Goal: Information Seeking & Learning: Learn about a topic

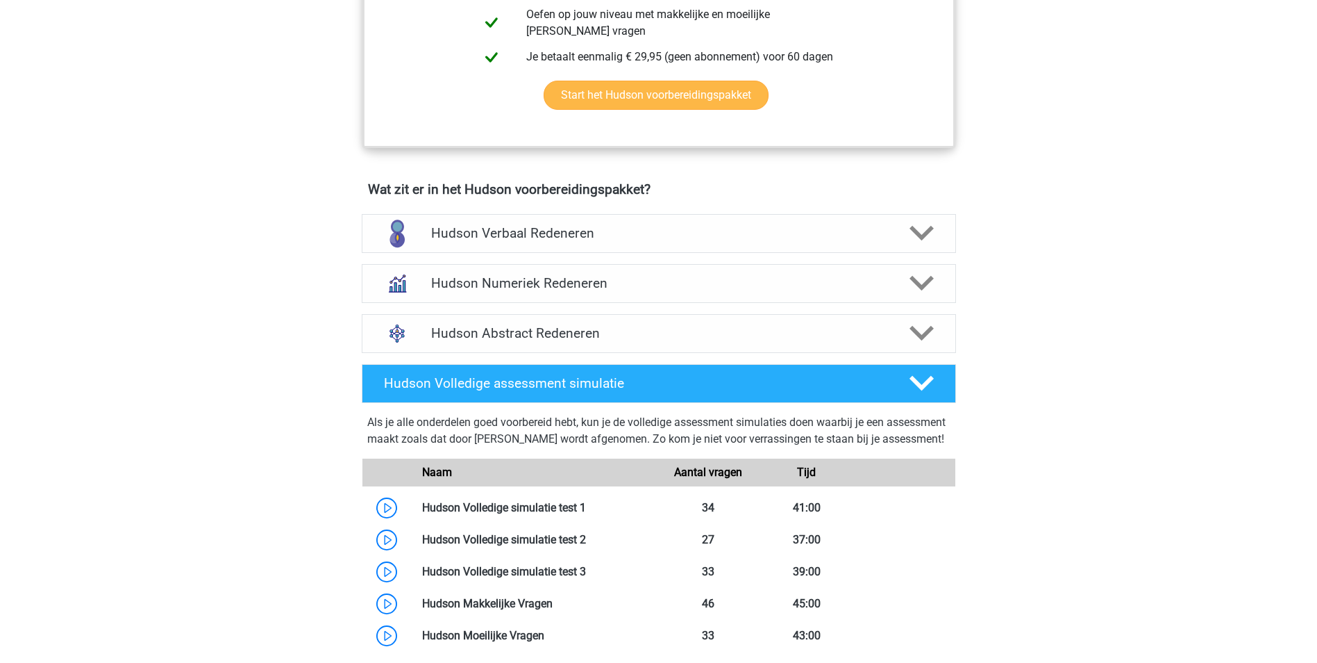
scroll to position [764, 0]
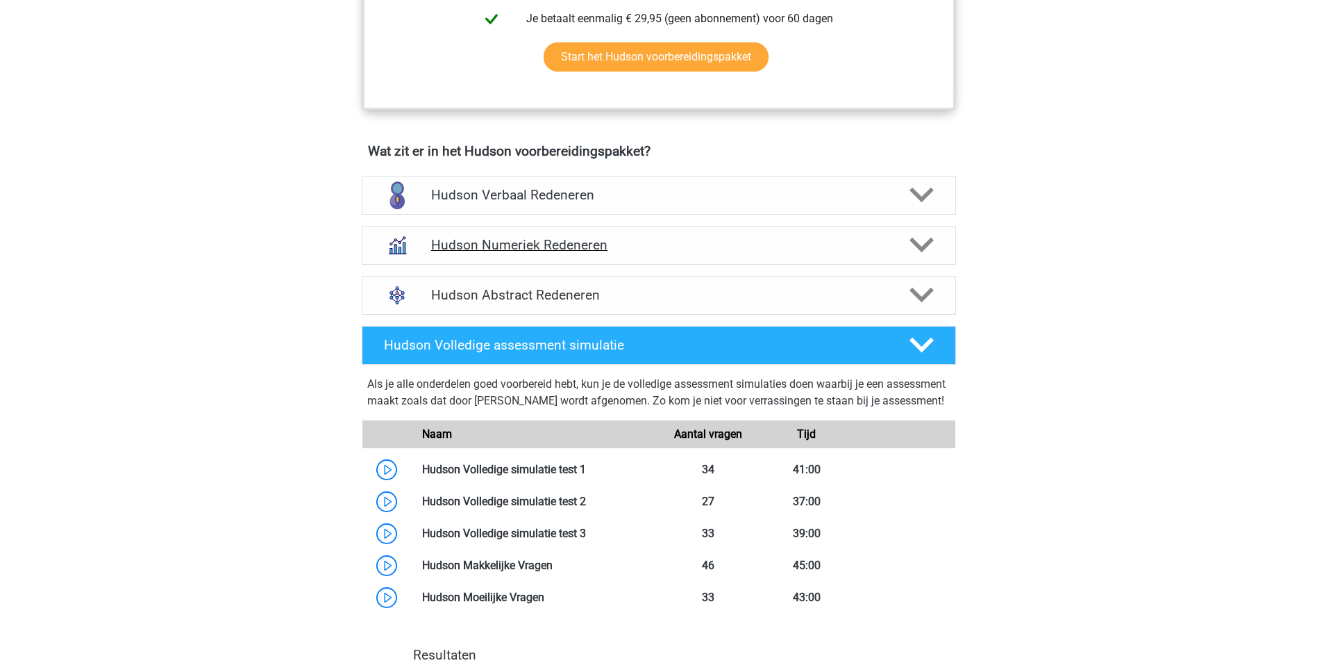
click at [707, 237] on h4 "Hudson Numeriek Redeneren" at bounding box center [658, 245] width 455 height 16
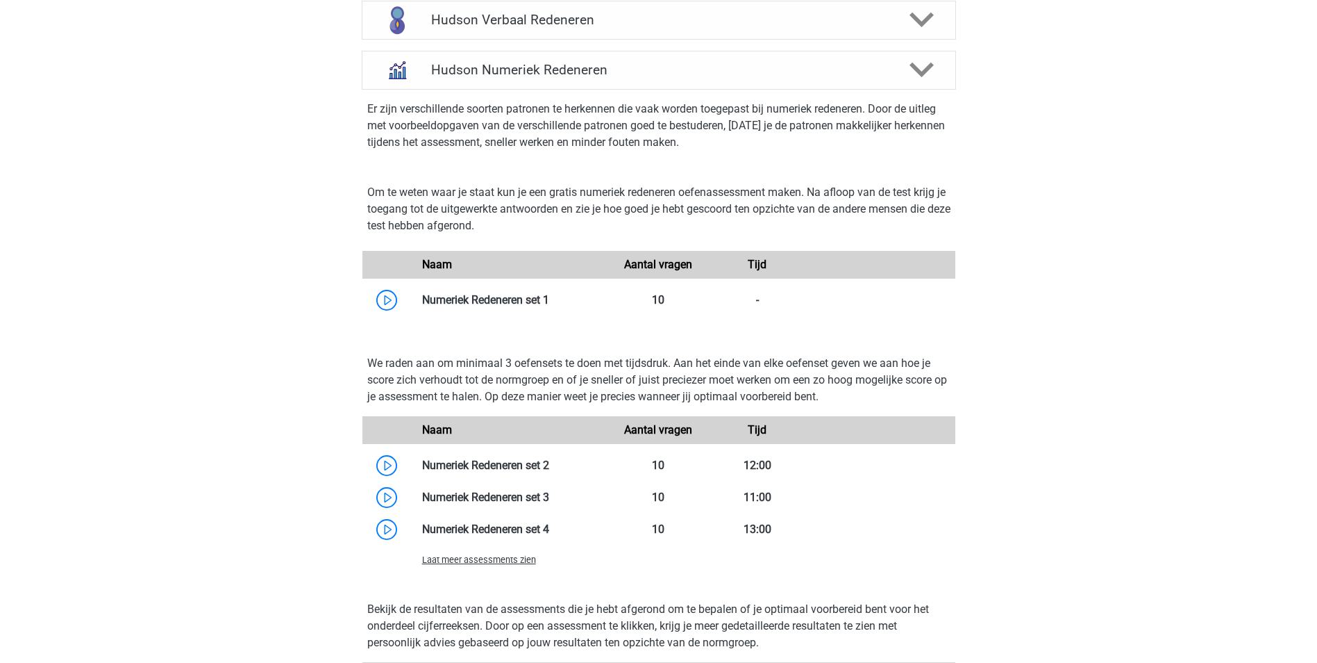
scroll to position [972, 0]
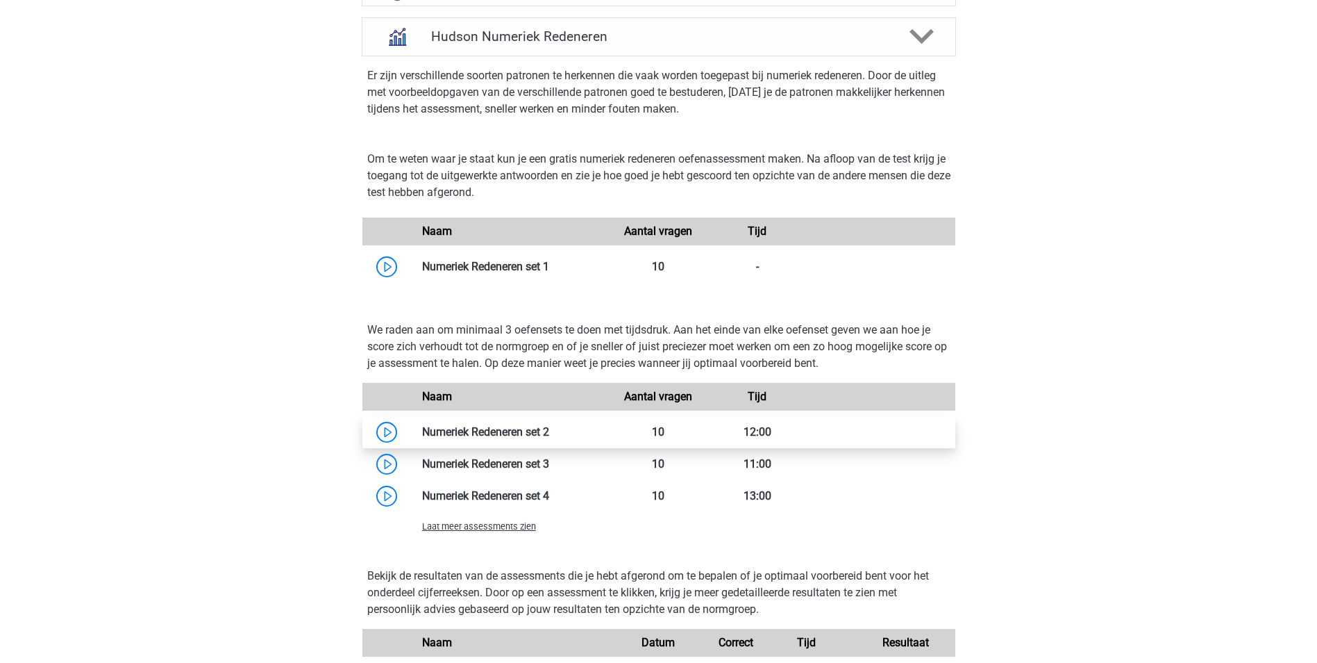
click at [549, 427] on link at bounding box center [549, 431] width 0 height 13
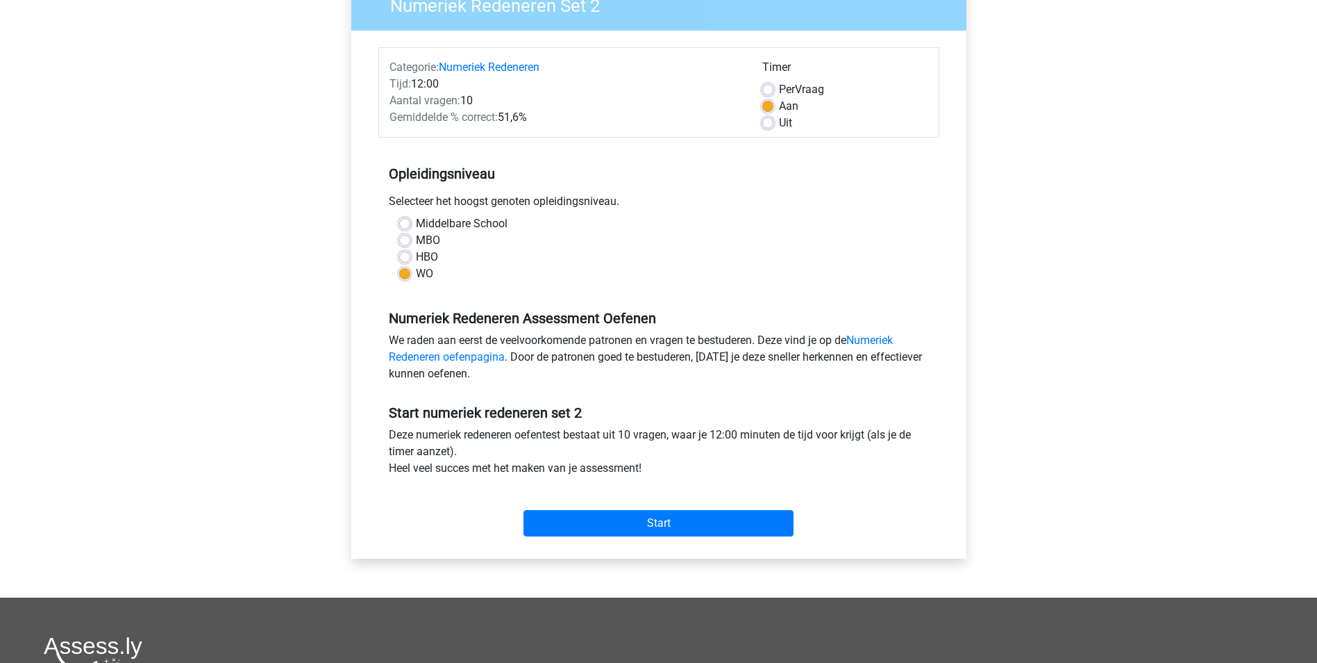
scroll to position [139, 0]
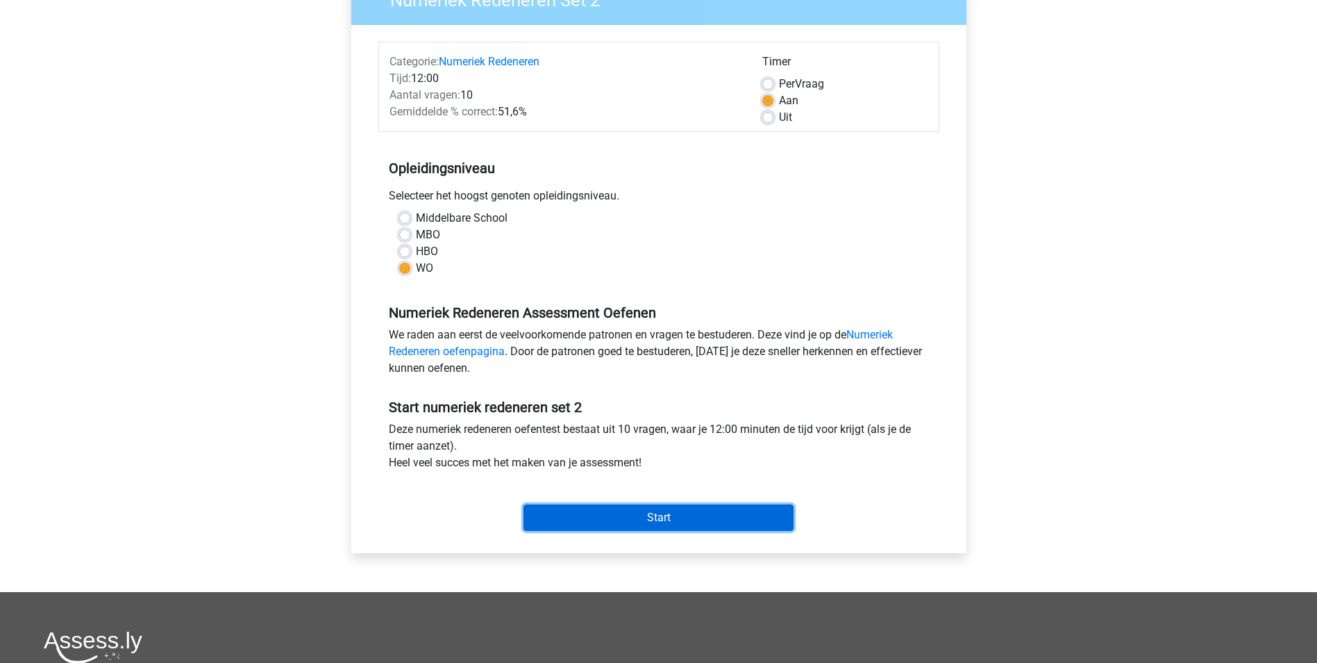
click at [683, 515] on input "Start" at bounding box center [659, 517] width 270 height 26
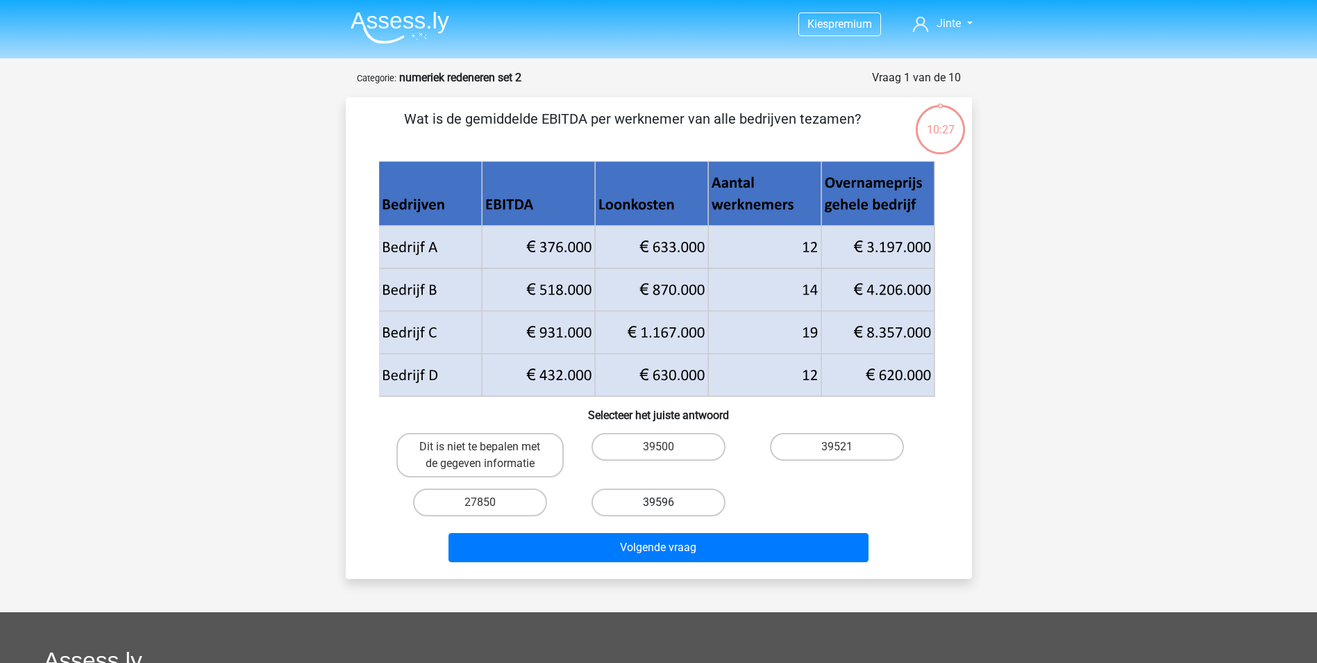
click at [674, 507] on label "39596" at bounding box center [659, 502] width 134 height 28
click at [667, 507] on input "39596" at bounding box center [662, 506] width 9 height 9
radio input "true"
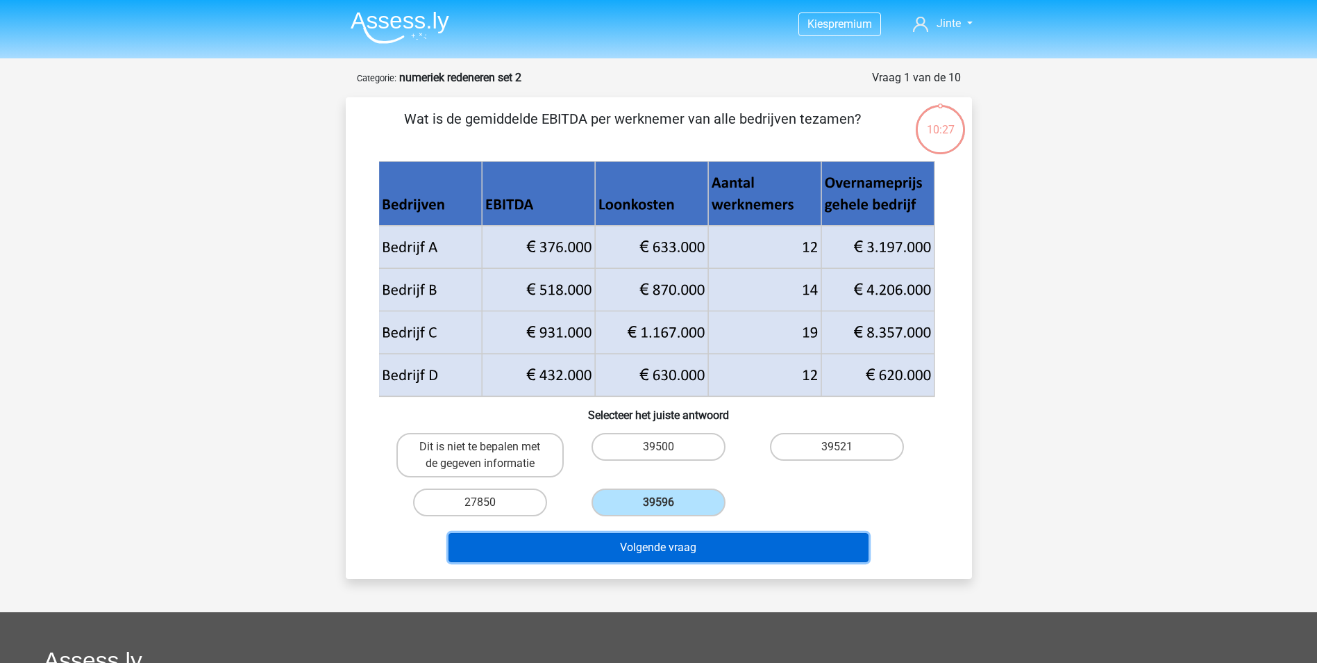
click at [690, 547] on button "Volgende vraag" at bounding box center [659, 547] width 420 height 29
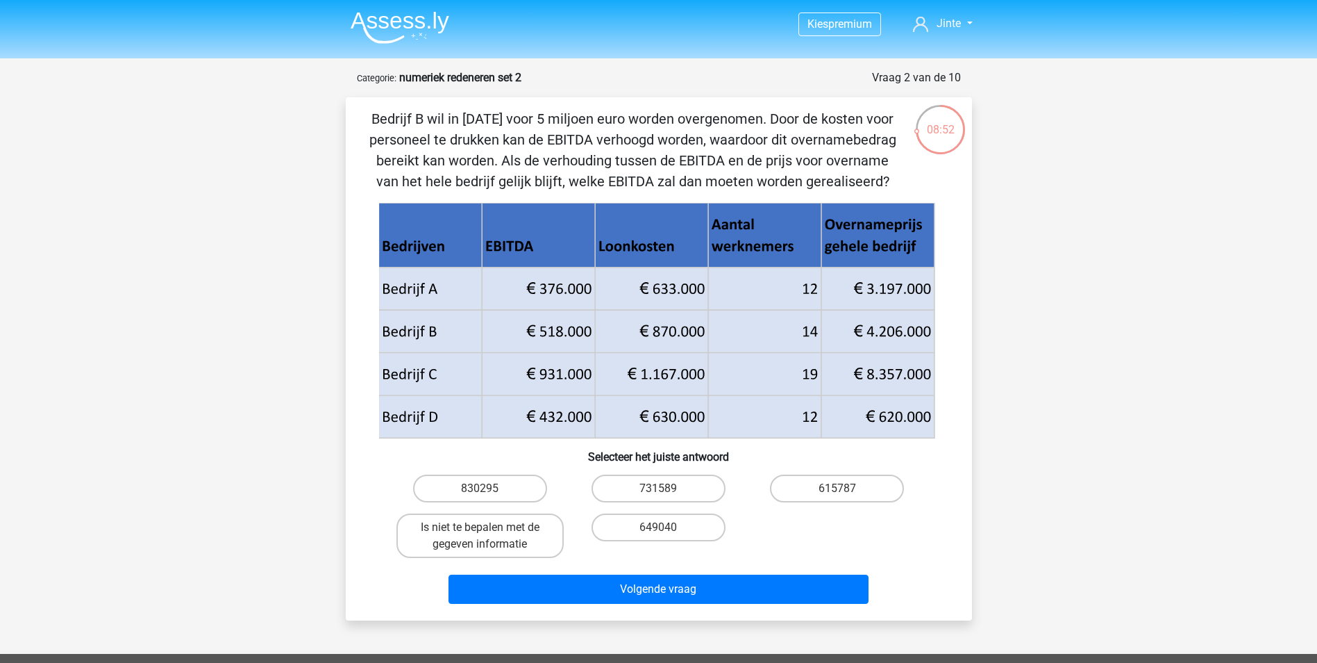
click at [842, 490] on input "615787" at bounding box center [842, 492] width 9 height 9
radio input "true"
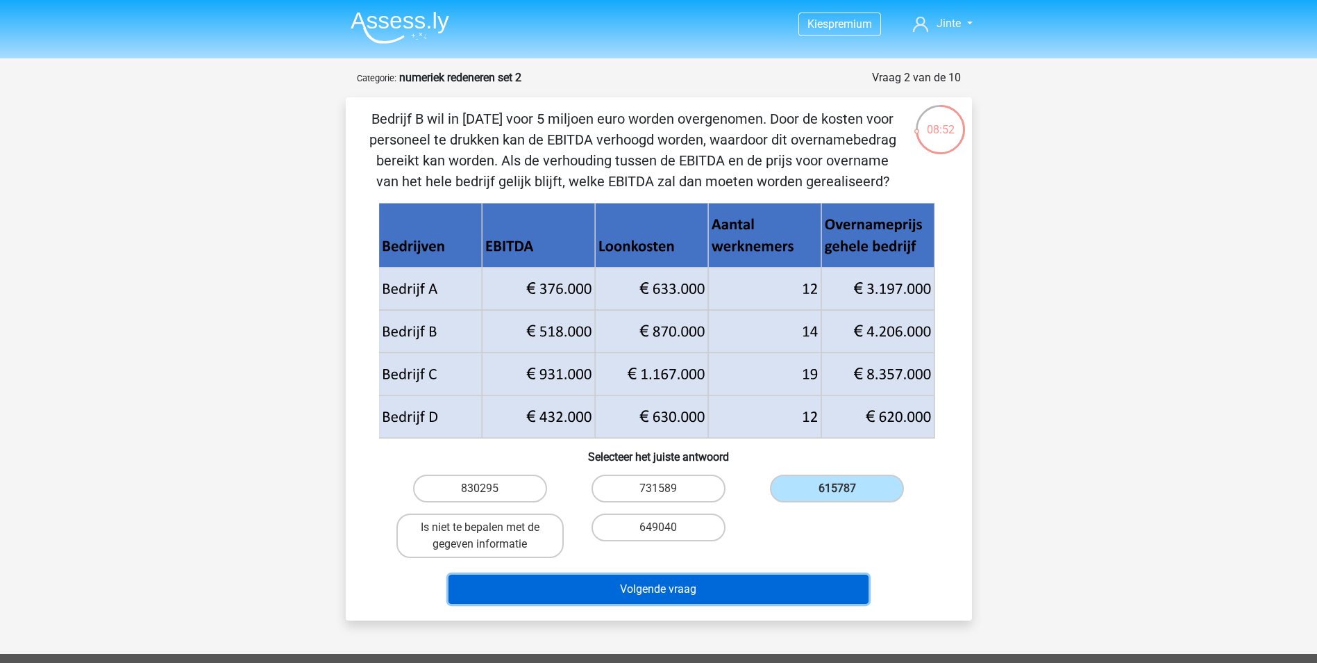
click at [802, 590] on button "Volgende vraag" at bounding box center [659, 588] width 420 height 29
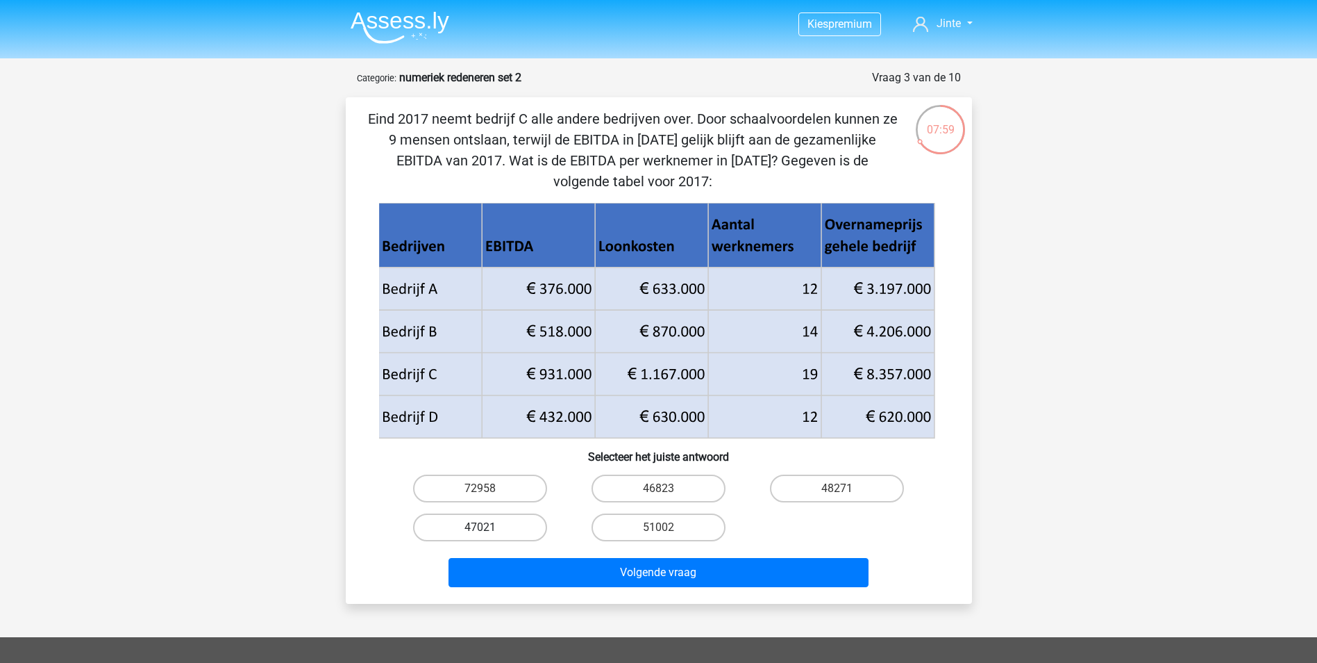
click at [503, 529] on label "47021" at bounding box center [480, 527] width 134 height 28
click at [489, 529] on input "47021" at bounding box center [484, 531] width 9 height 9
radio input "true"
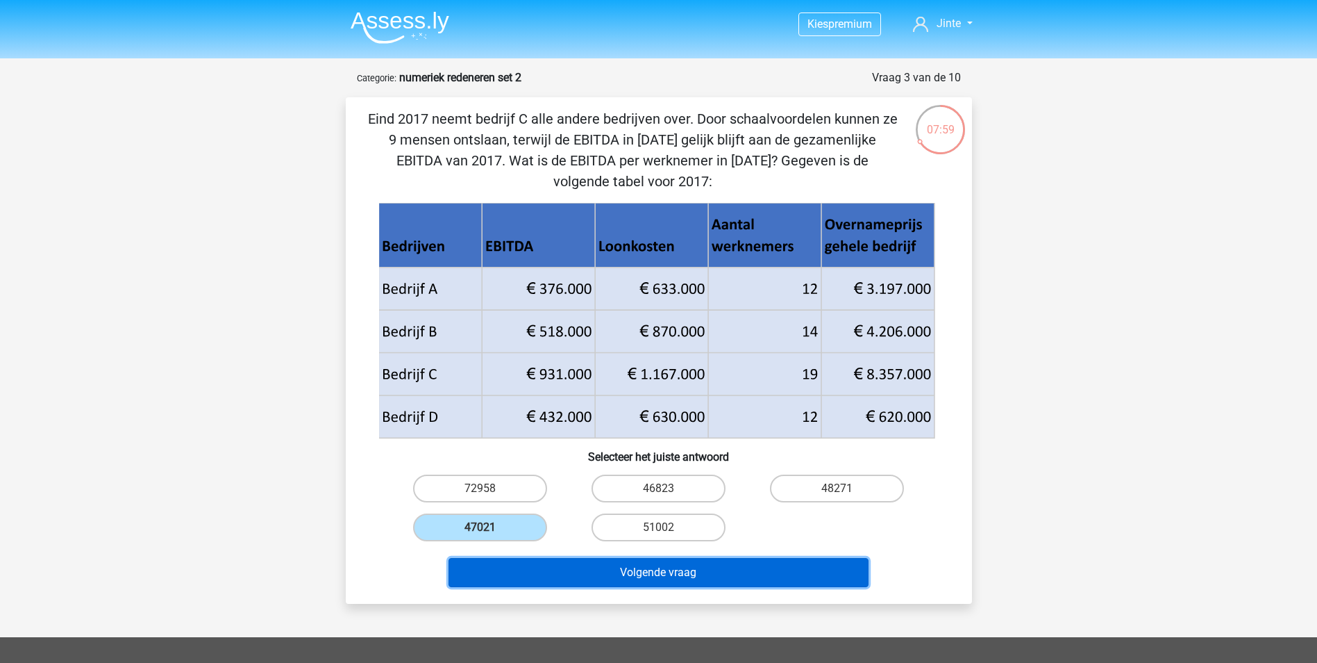
click at [560, 569] on button "Volgende vraag" at bounding box center [659, 572] width 420 height 29
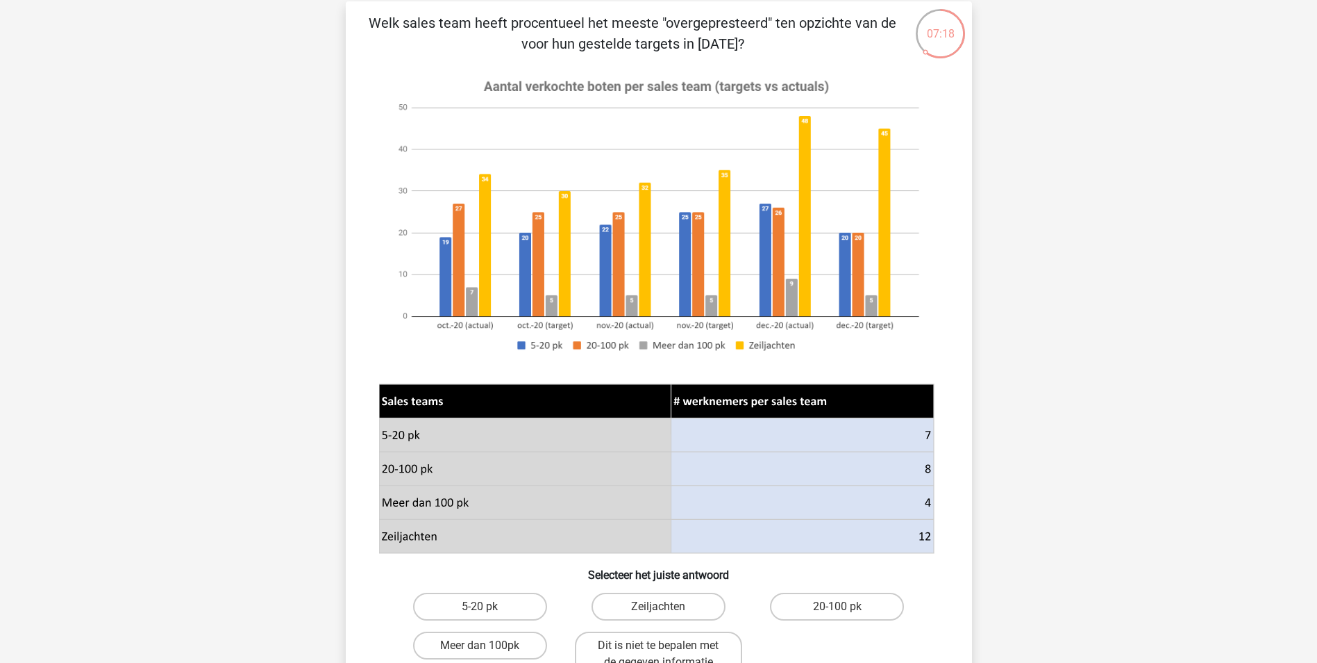
scroll to position [139, 0]
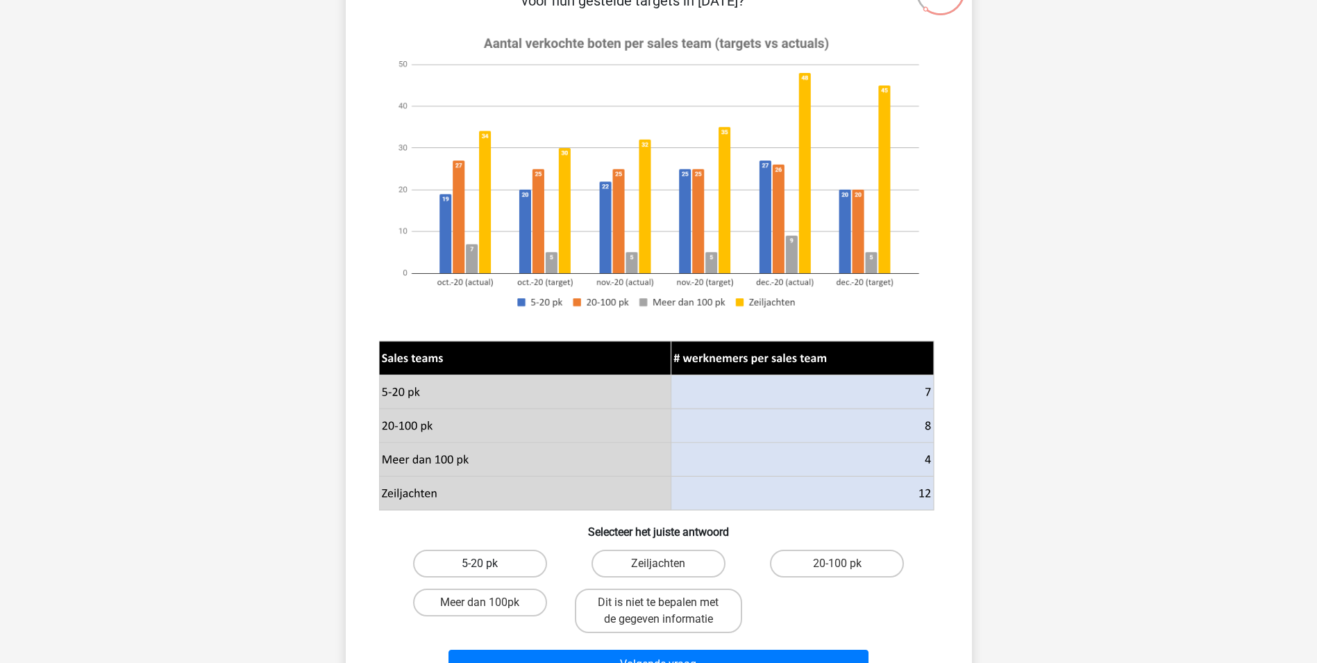
click at [494, 560] on label "5-20 pk" at bounding box center [480, 563] width 134 height 28
click at [489, 563] on input "5-20 pk" at bounding box center [484, 567] width 9 height 9
radio input "true"
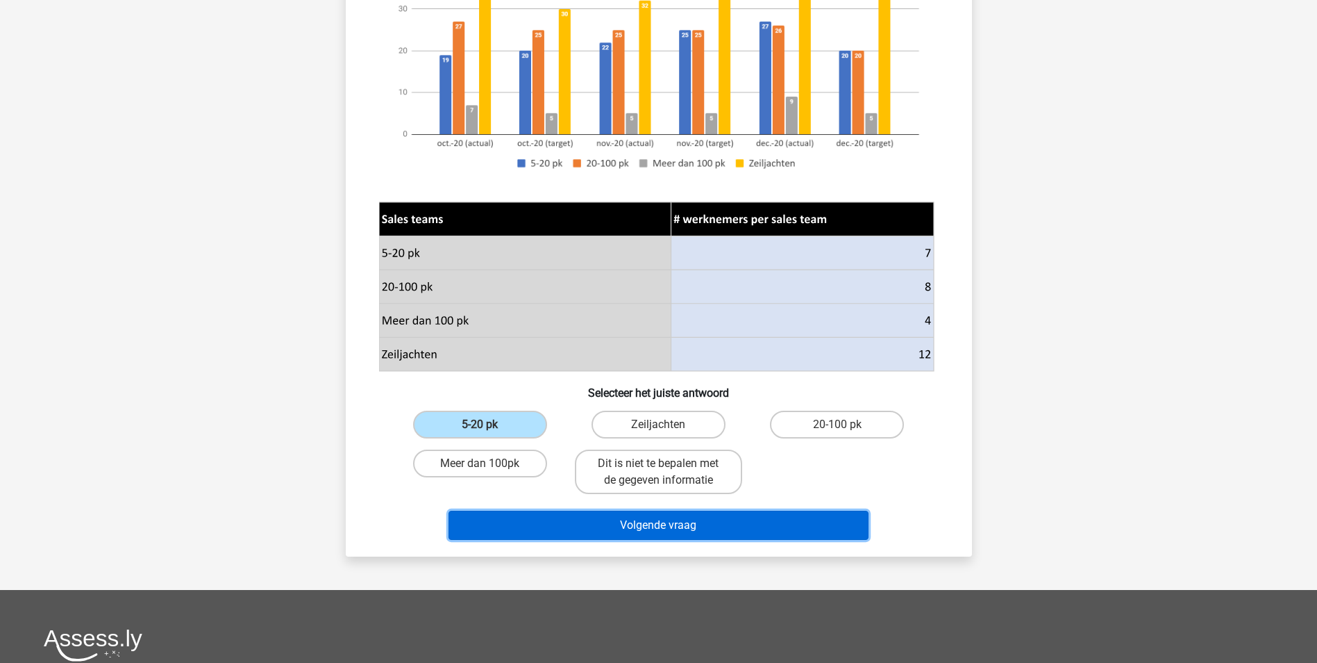
click at [766, 530] on button "Volgende vraag" at bounding box center [659, 524] width 420 height 29
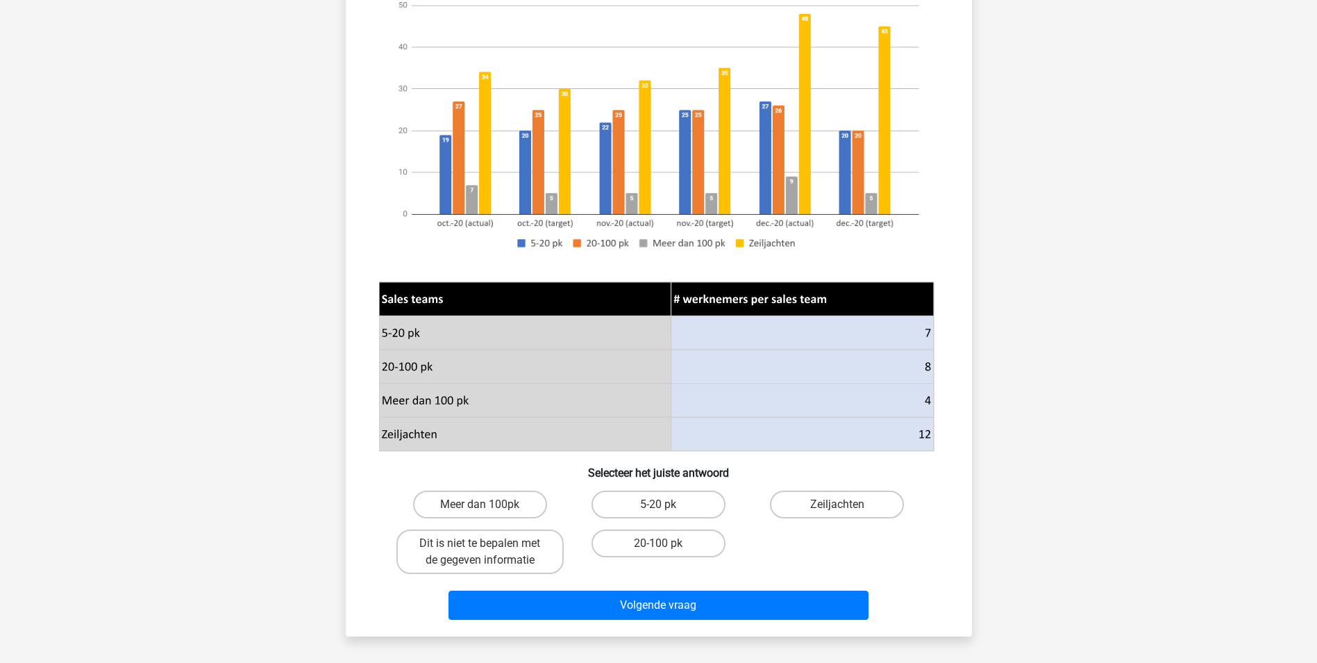
scroll to position [208, 0]
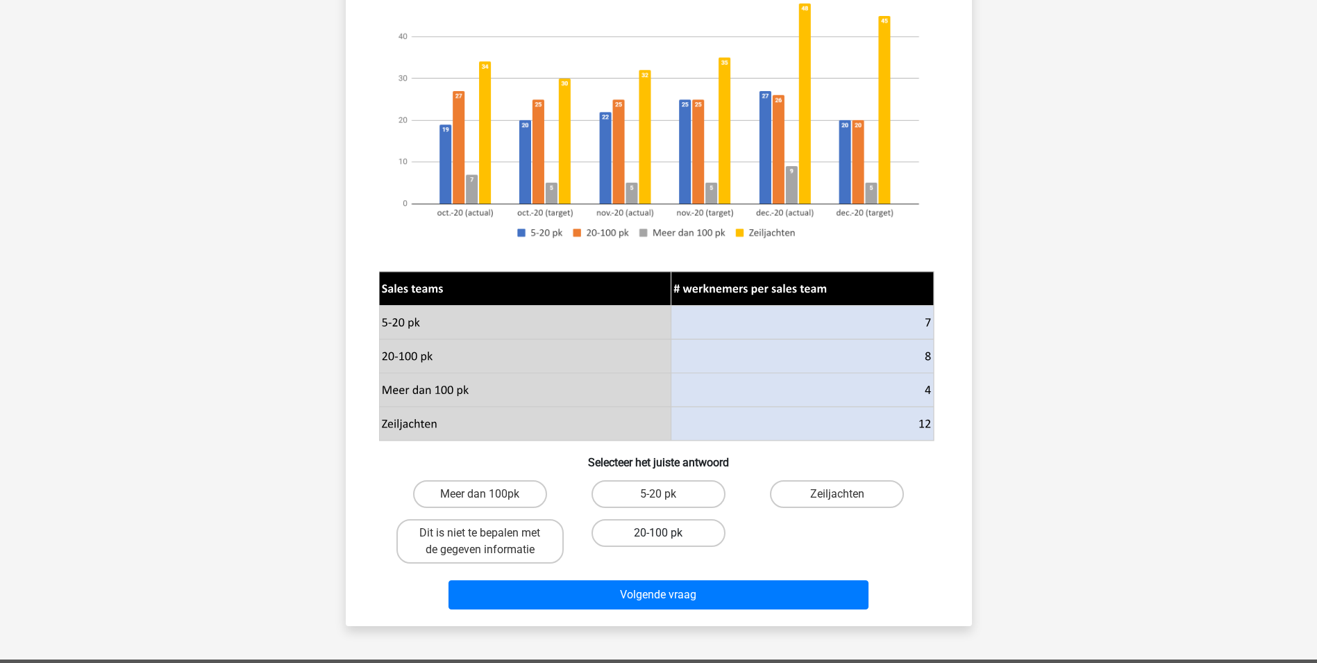
click at [686, 542] on label "20-100 pk" at bounding box center [659, 533] width 134 height 28
click at [667, 542] on input "20-100 pk" at bounding box center [662, 537] width 9 height 9
radio input "true"
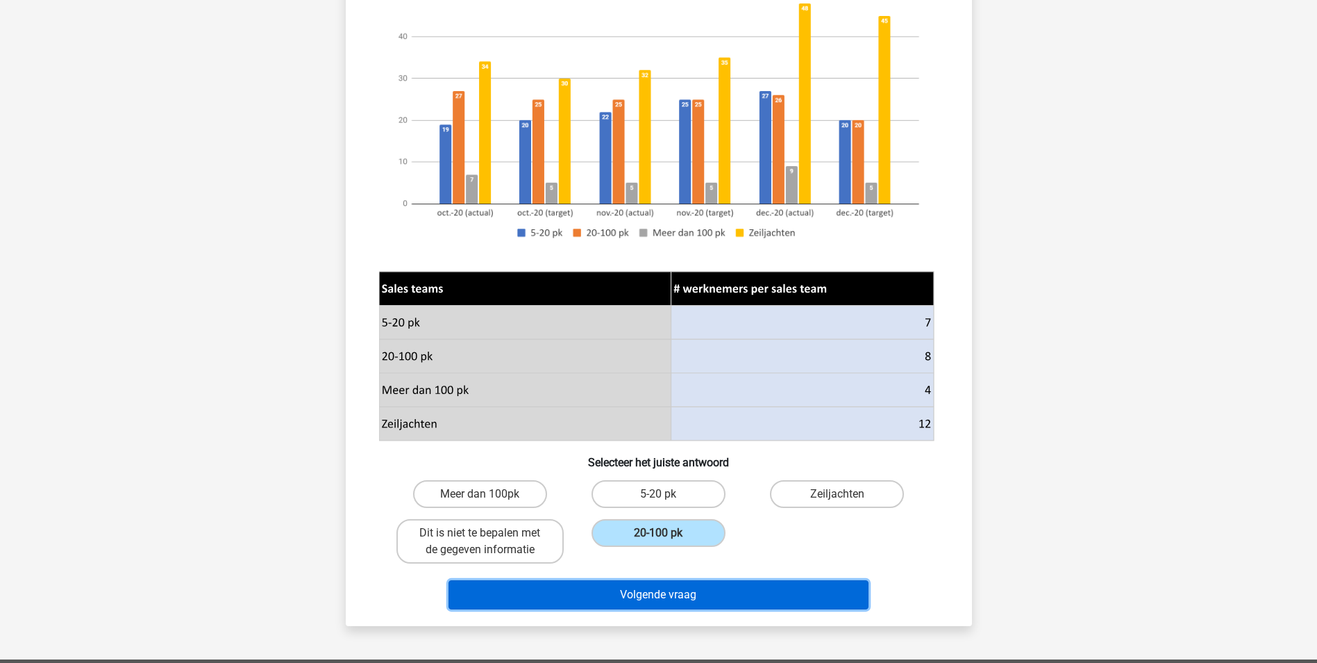
click at [710, 594] on button "Volgende vraag" at bounding box center [659, 594] width 420 height 29
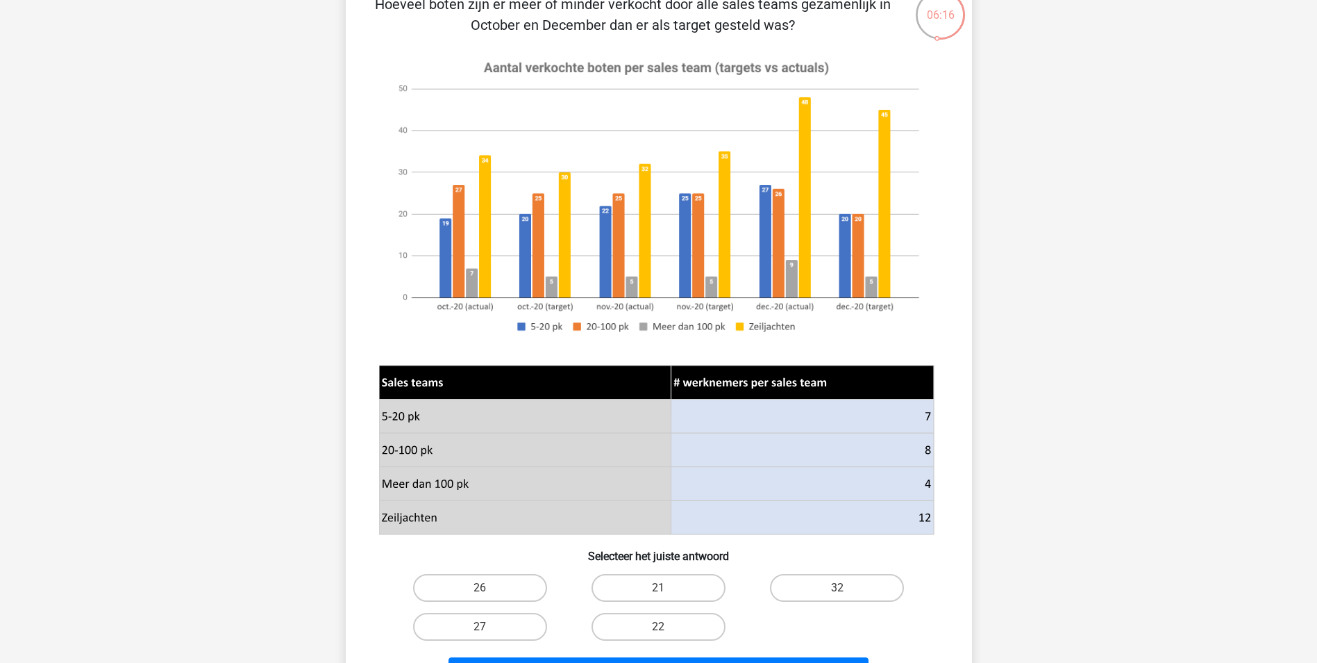
scroll to position [139, 0]
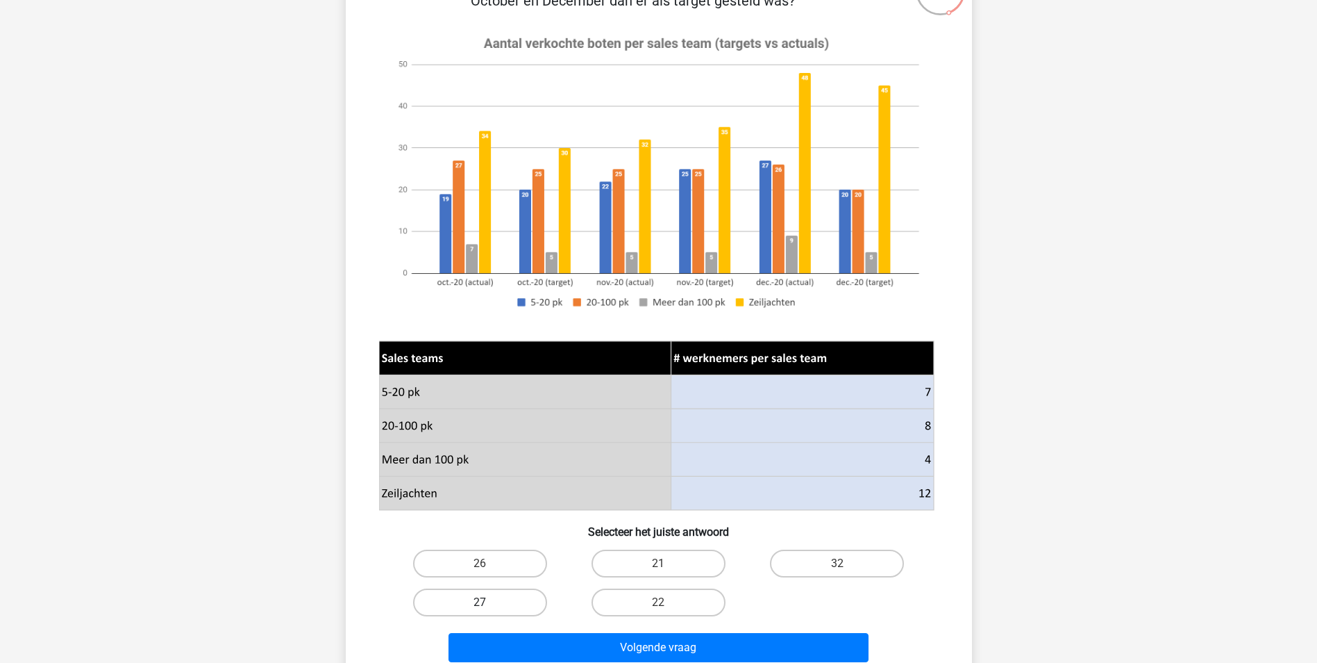
click at [440, 597] on label "27" at bounding box center [480, 602] width 134 height 28
click at [480, 602] on input "27" at bounding box center [484, 606] width 9 height 9
radio input "true"
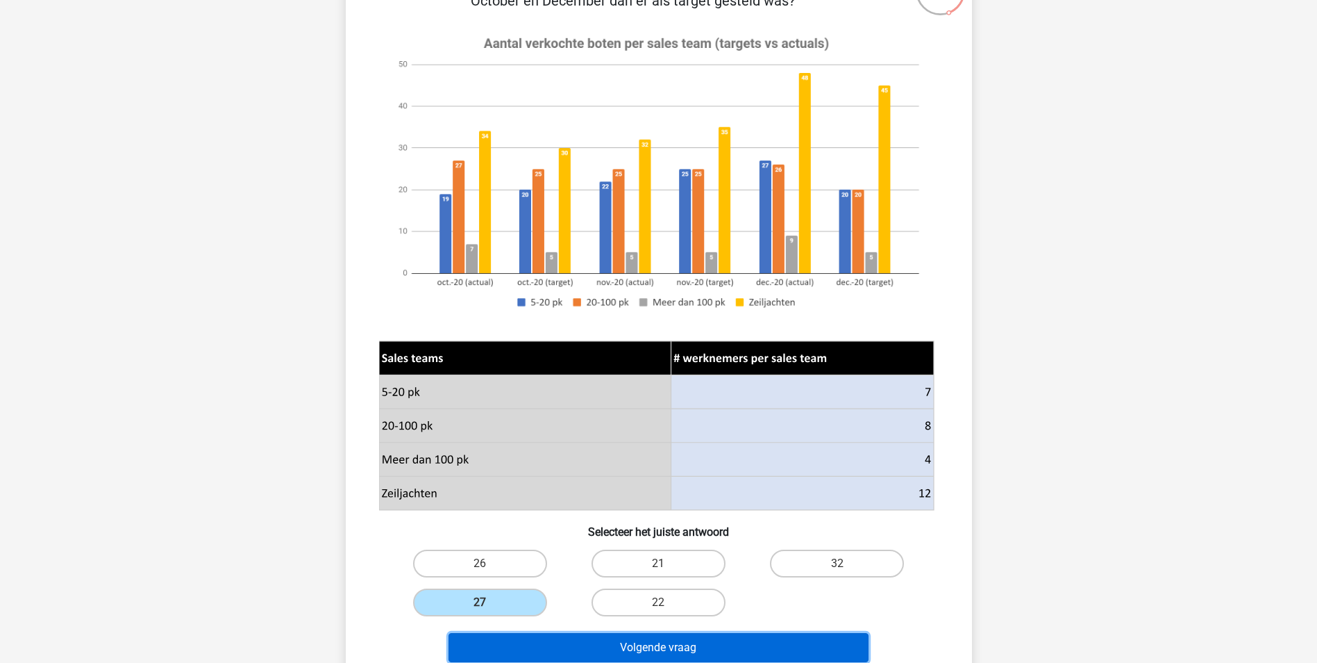
click at [498, 649] on button "Volgende vraag" at bounding box center [659, 647] width 420 height 29
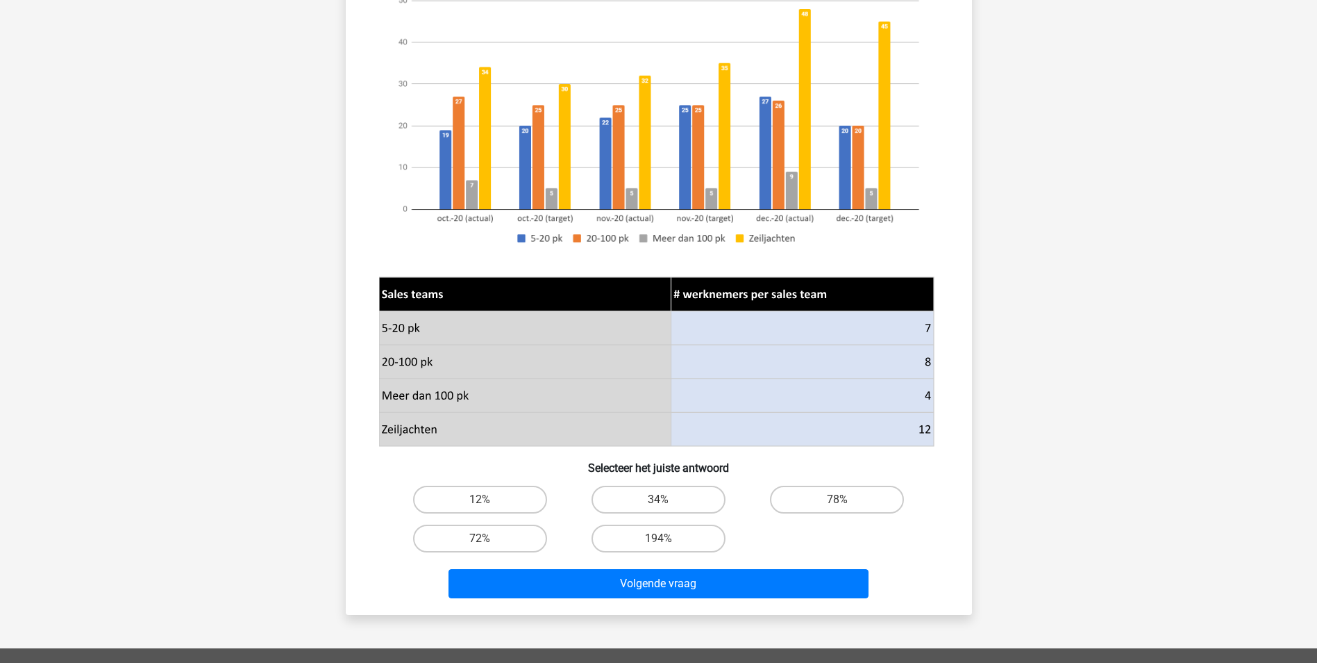
scroll to position [278, 0]
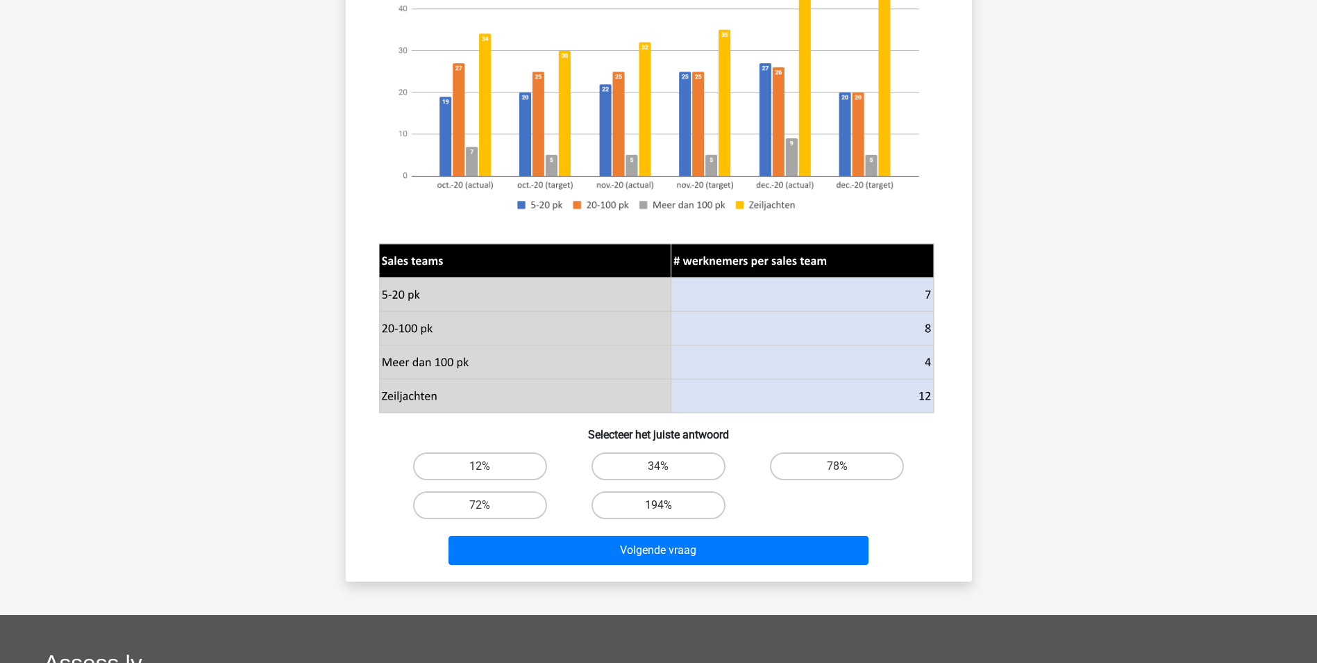
click at [643, 504] on label "194%" at bounding box center [659, 505] width 134 height 28
click at [658, 505] on input "194%" at bounding box center [662, 509] width 9 height 9
radio input "true"
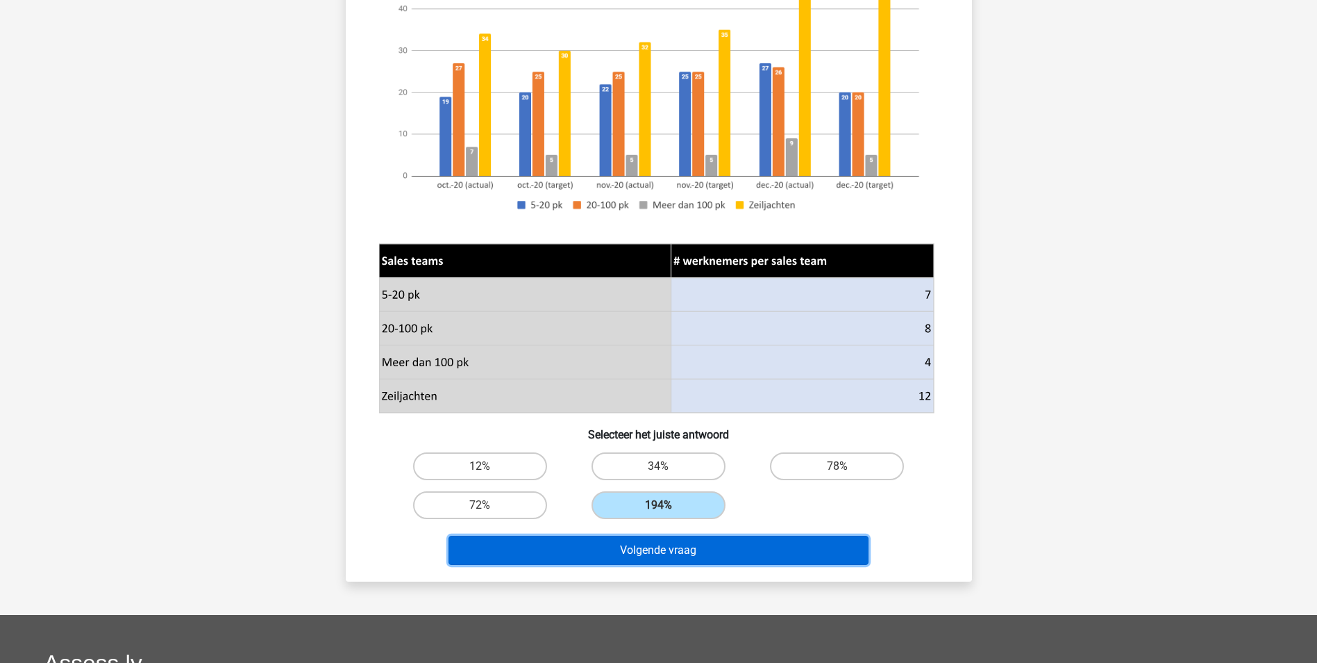
click at [681, 550] on button "Volgende vraag" at bounding box center [659, 549] width 420 height 29
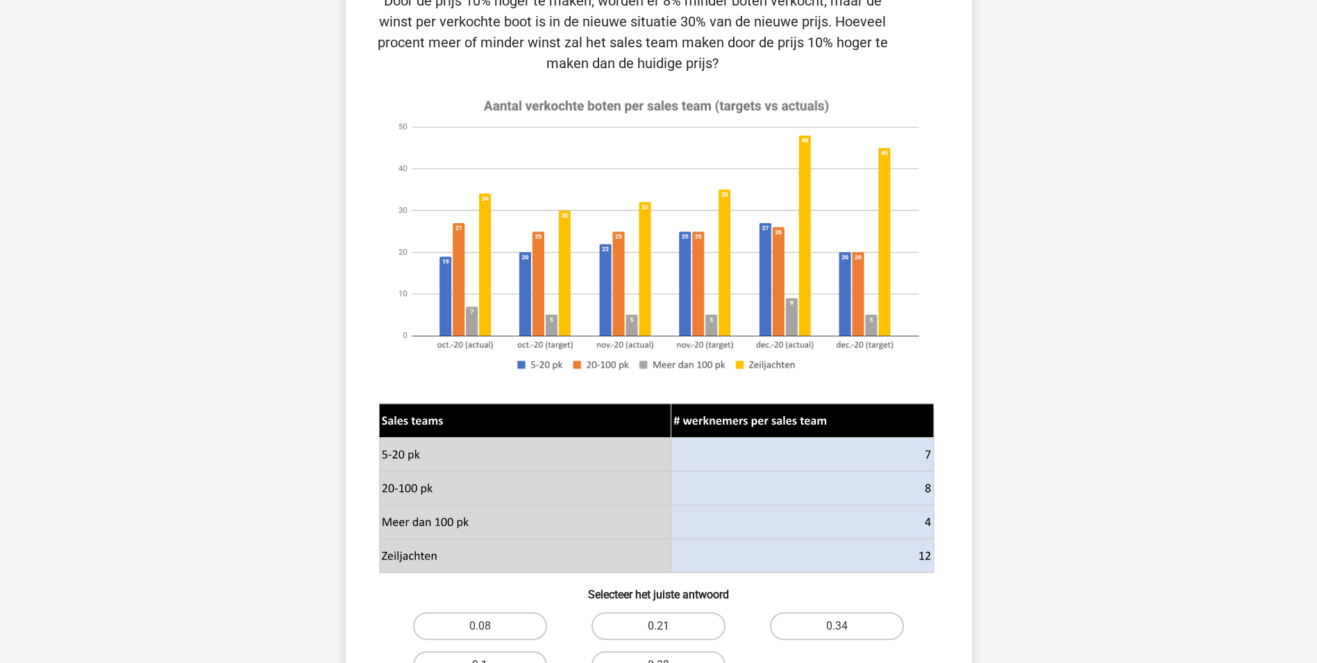
scroll to position [347, 0]
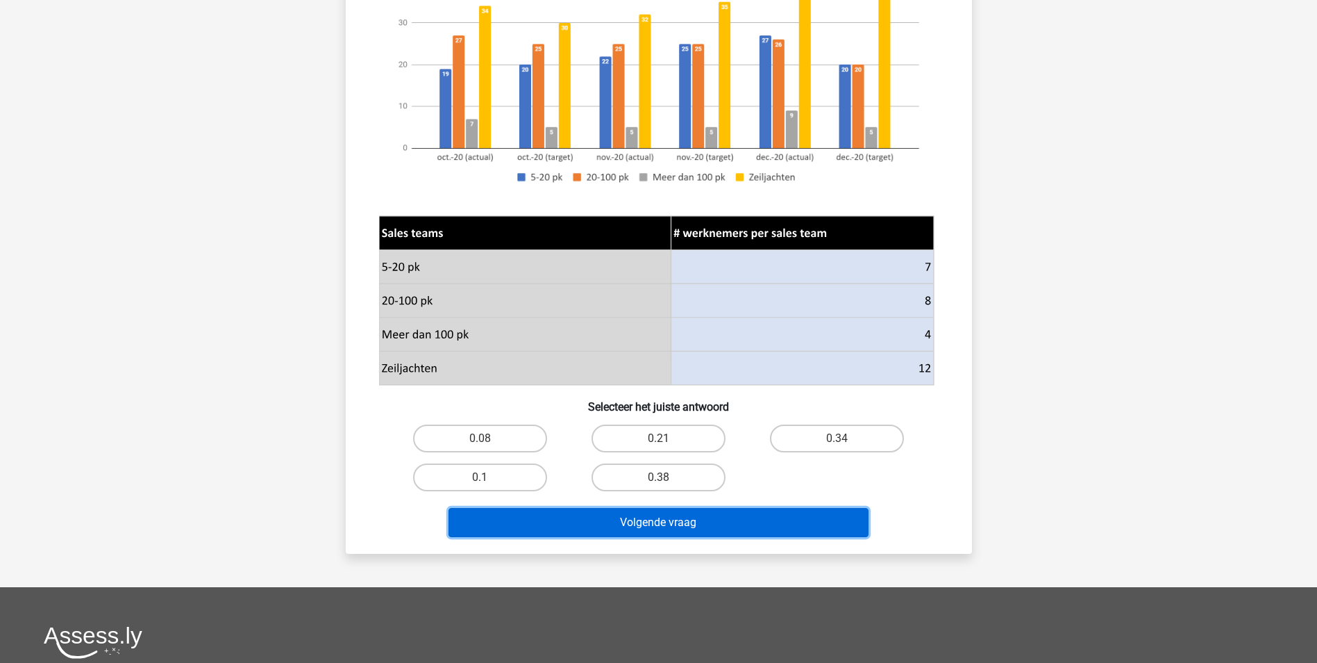
click at [801, 514] on button "Volgende vraag" at bounding box center [659, 522] width 420 height 29
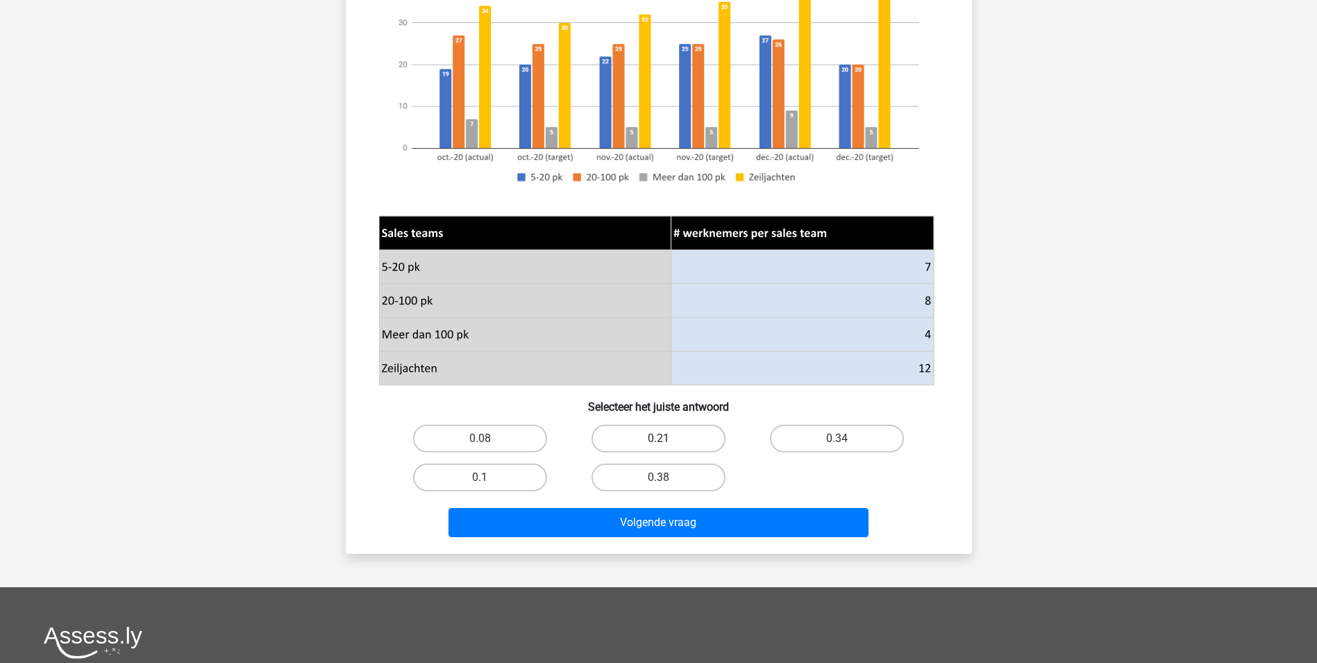
click at [650, 445] on label "0.21" at bounding box center [659, 438] width 134 height 28
click at [658, 445] on input "0.21" at bounding box center [662, 442] width 9 height 9
radio input "true"
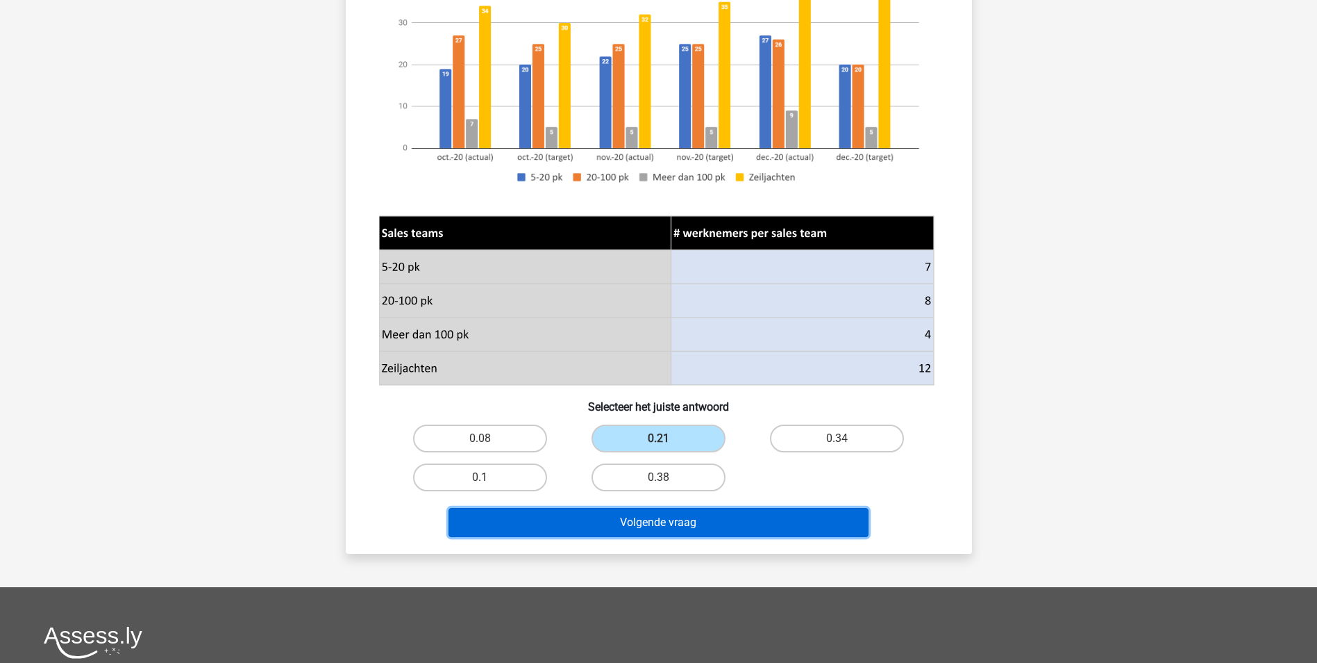
click at [703, 530] on button "Volgende vraag" at bounding box center [659, 522] width 420 height 29
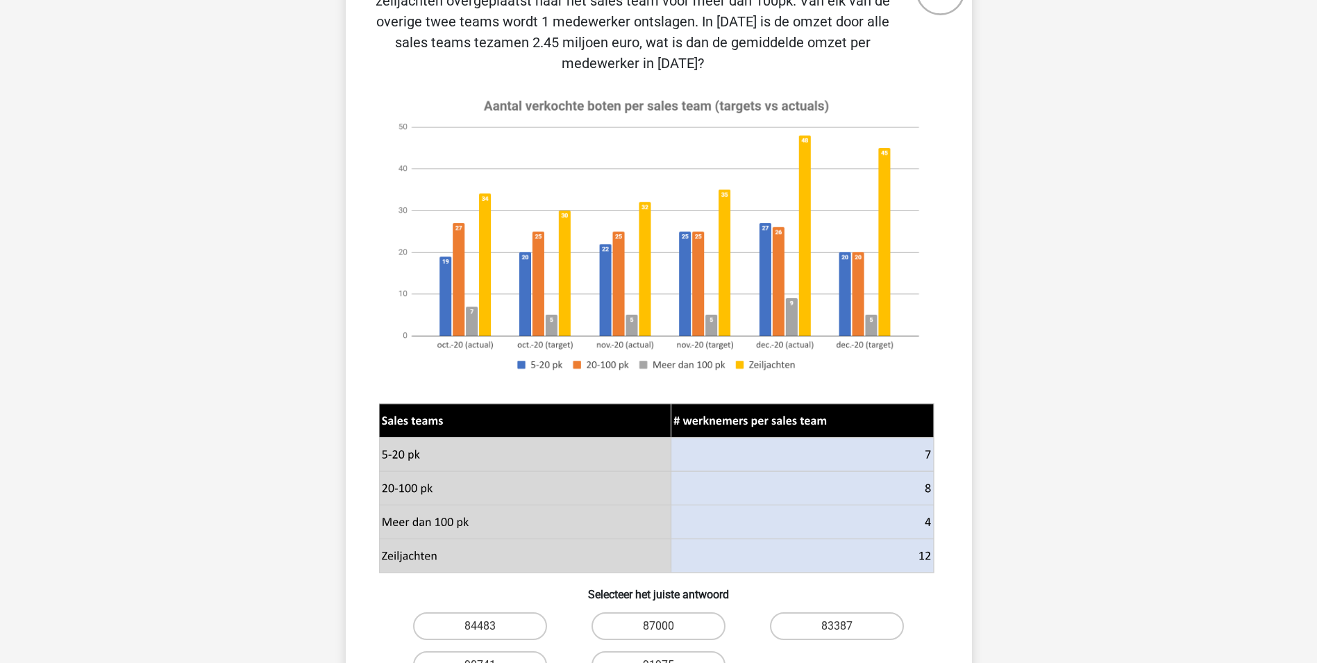
scroll to position [69, 0]
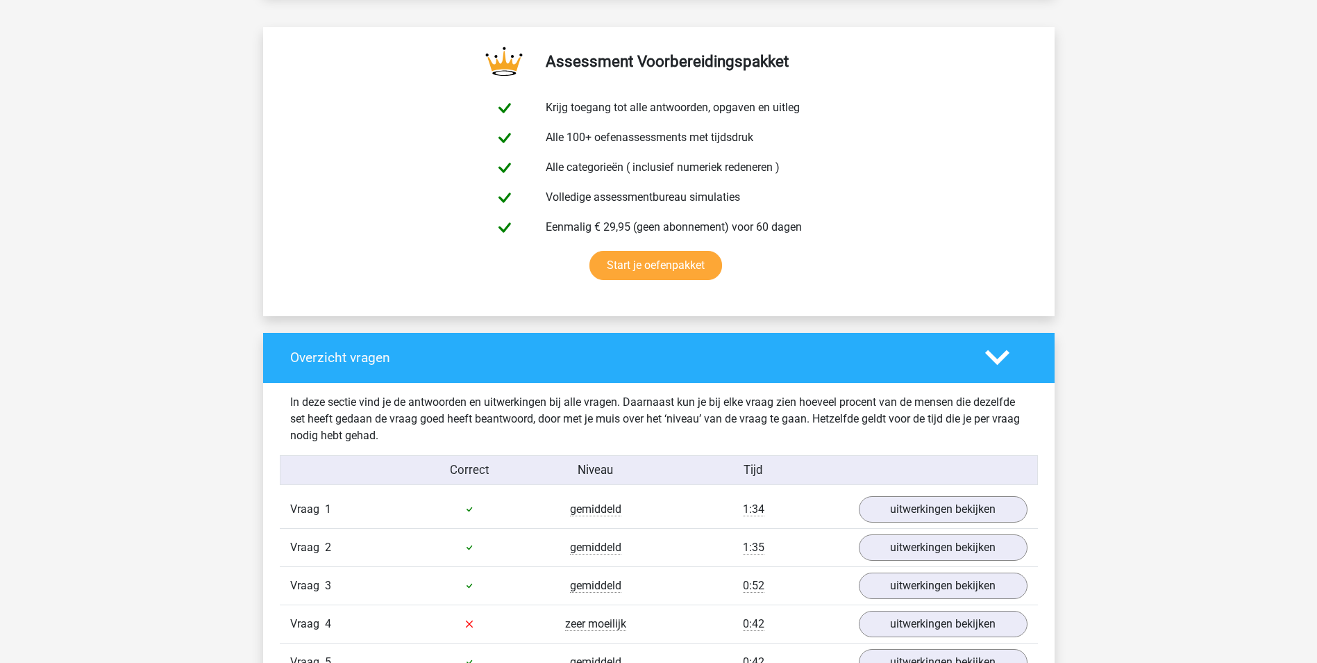
scroll to position [972, 0]
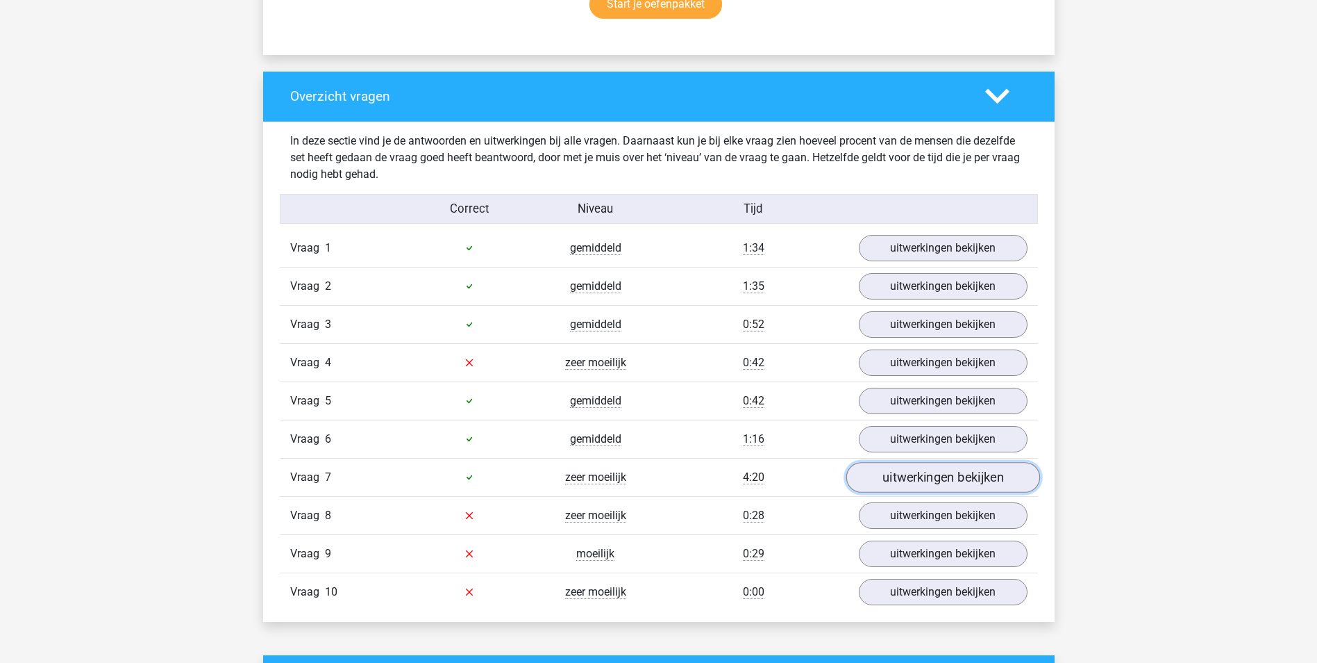
click at [903, 478] on link "uitwerkingen bekijken" at bounding box center [943, 477] width 194 height 31
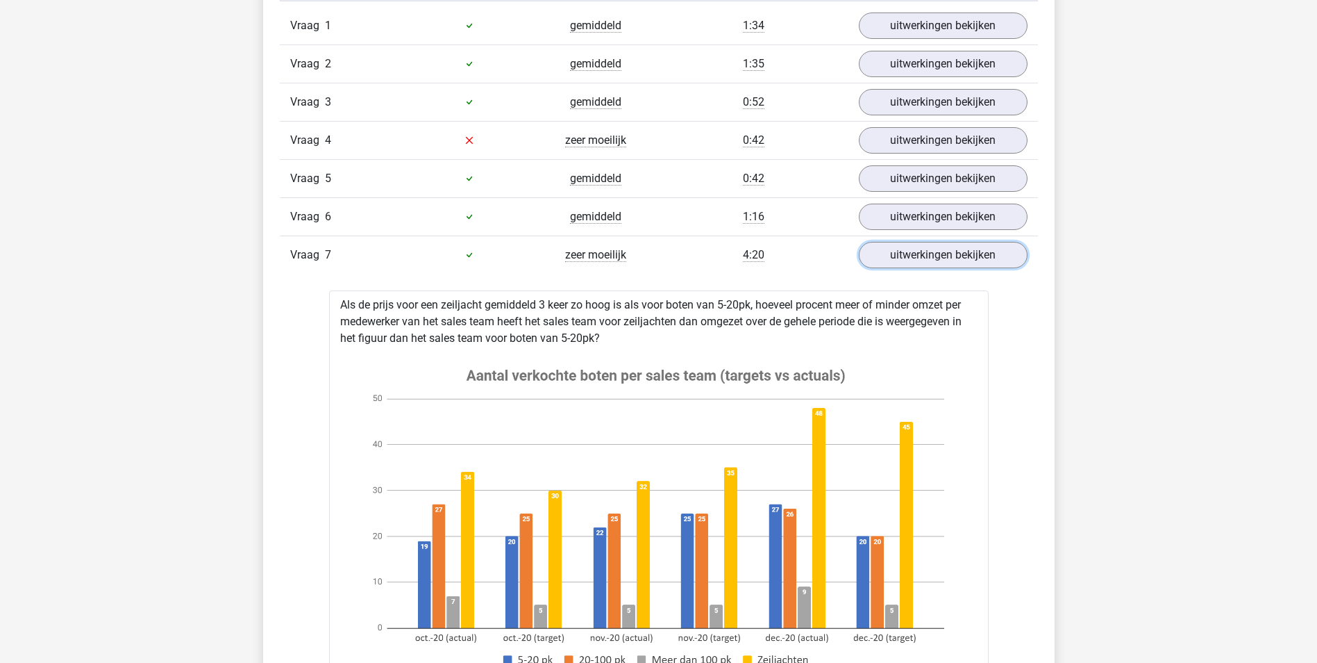
scroll to position [1111, 0]
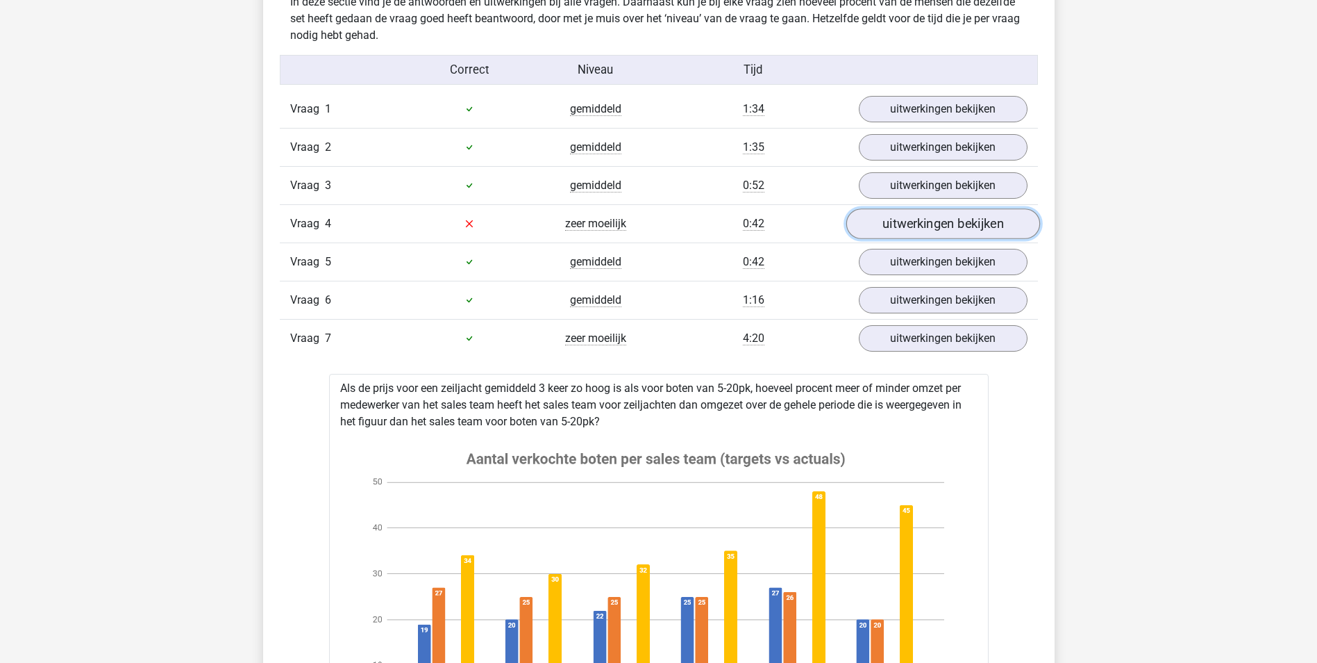
click at [899, 231] on link "uitwerkingen bekijken" at bounding box center [943, 223] width 194 height 31
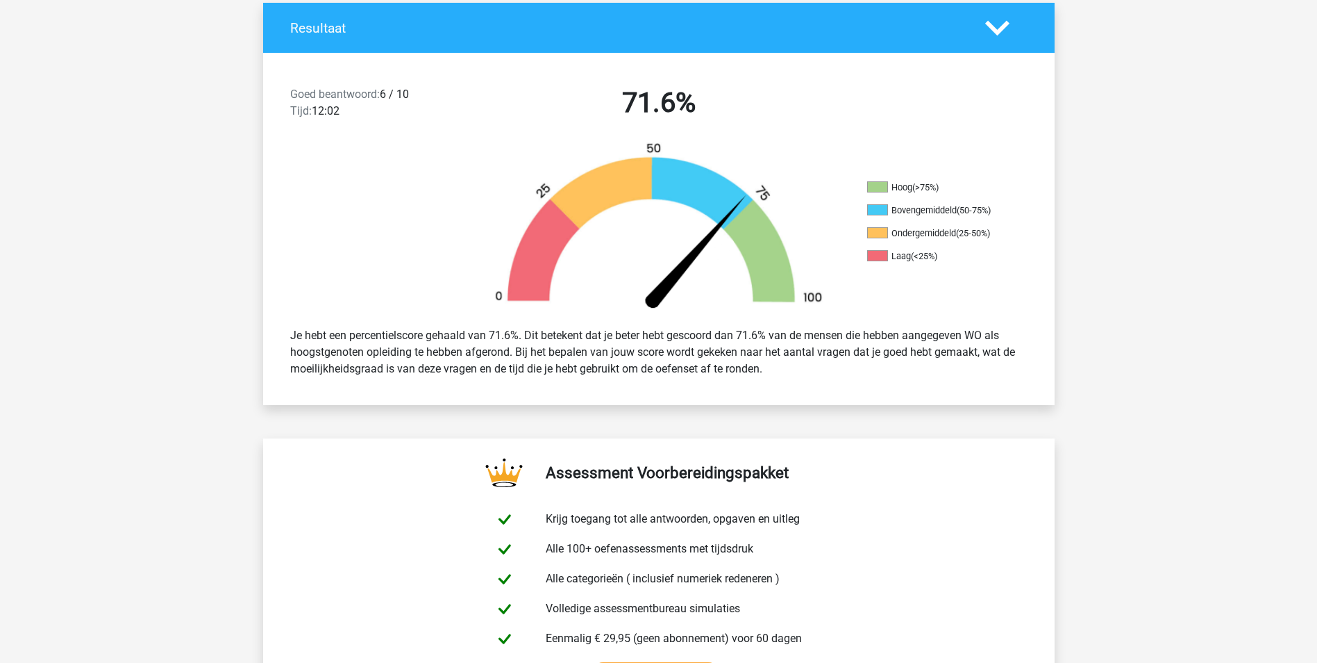
scroll to position [0, 0]
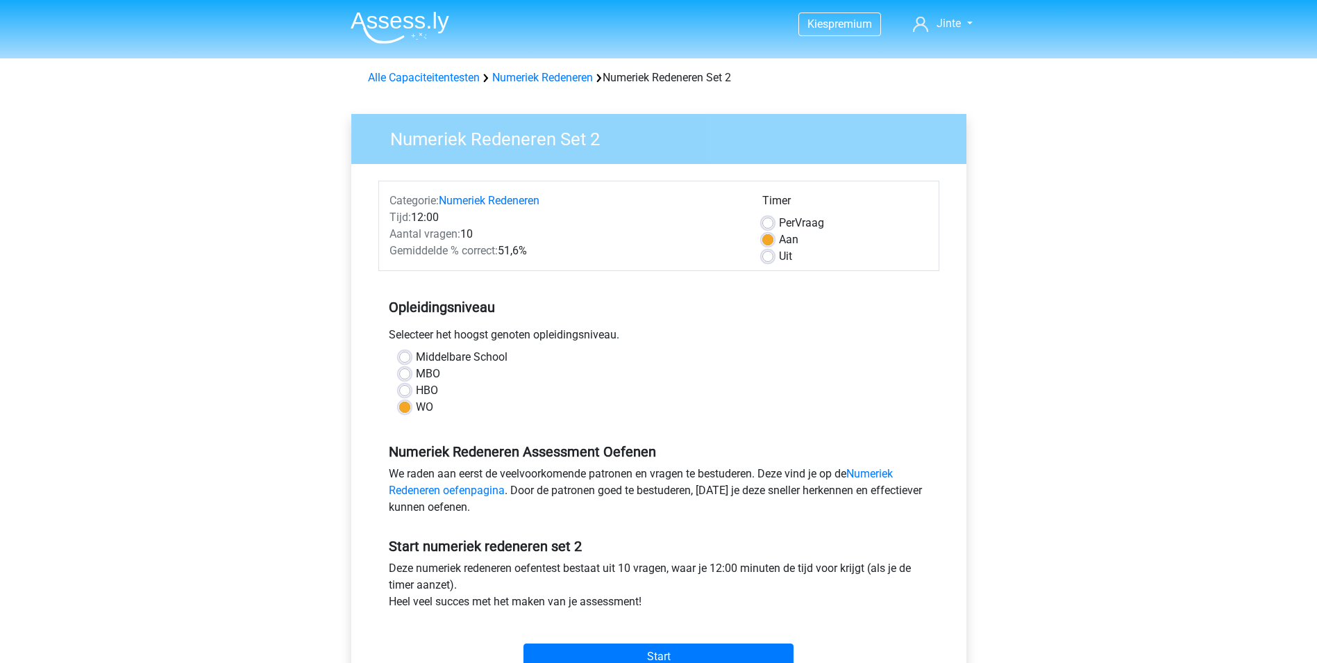
scroll to position [139, 0]
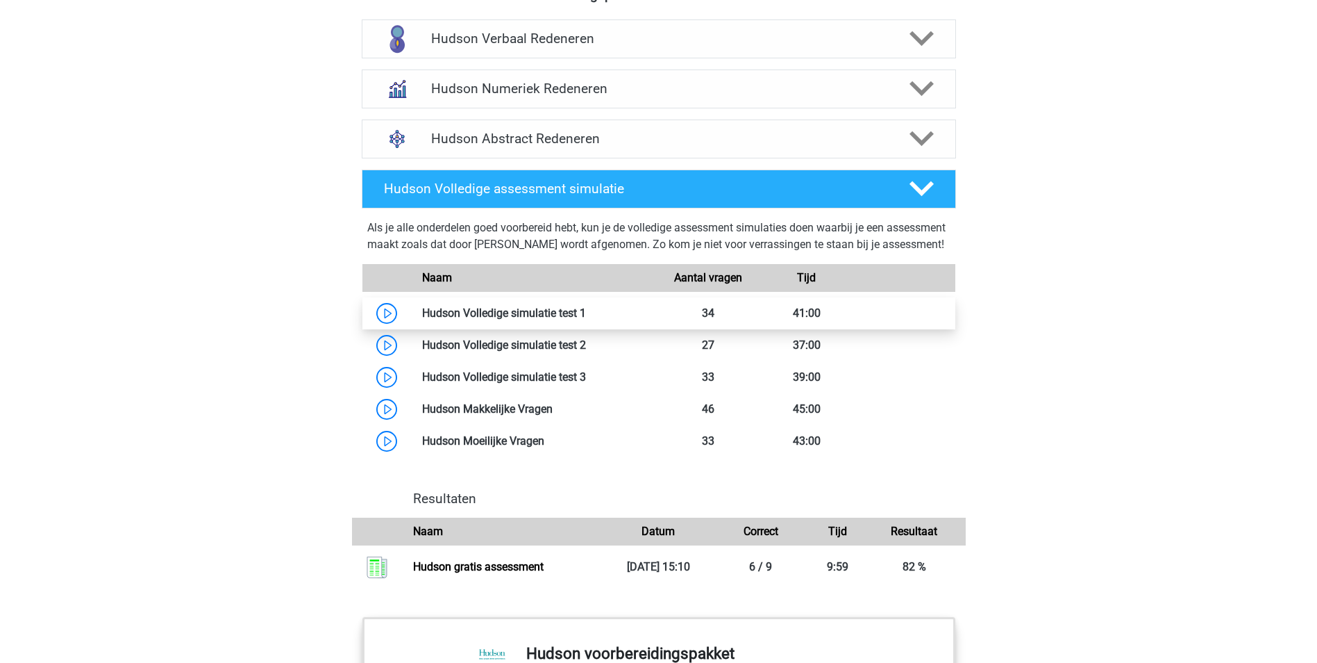
scroll to position [833, 0]
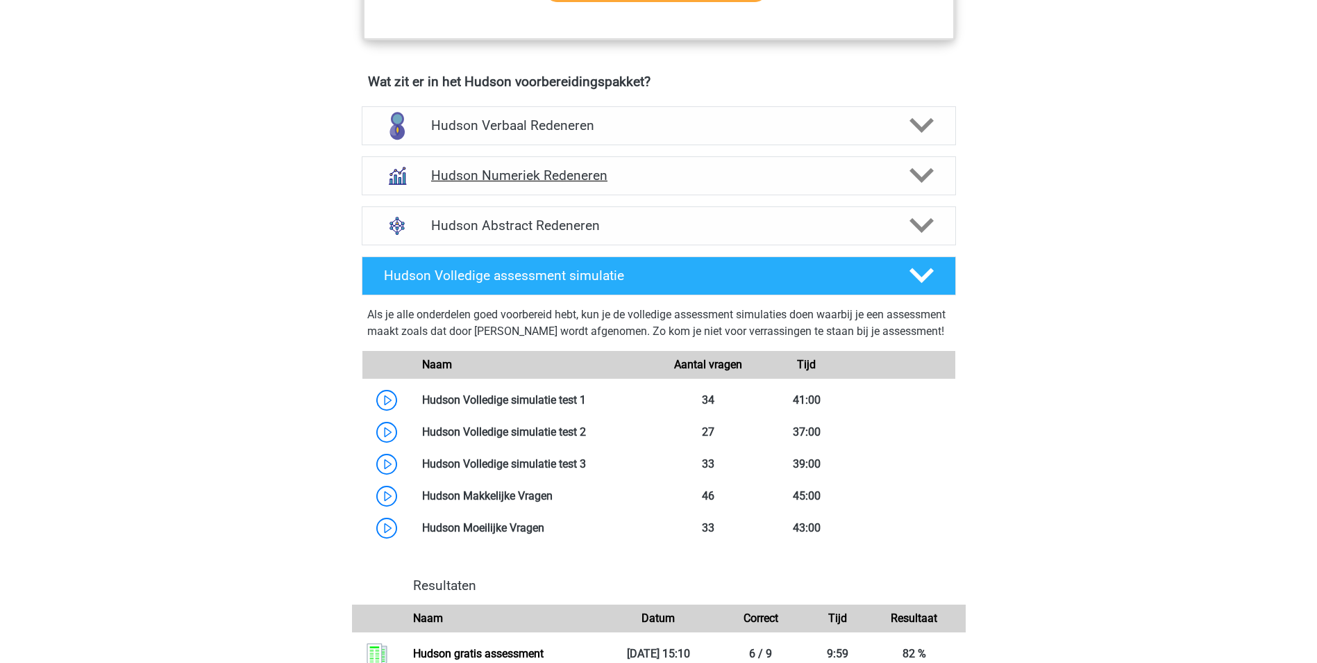
click at [532, 186] on div "Hudson Numeriek Redeneren" at bounding box center [659, 175] width 594 height 39
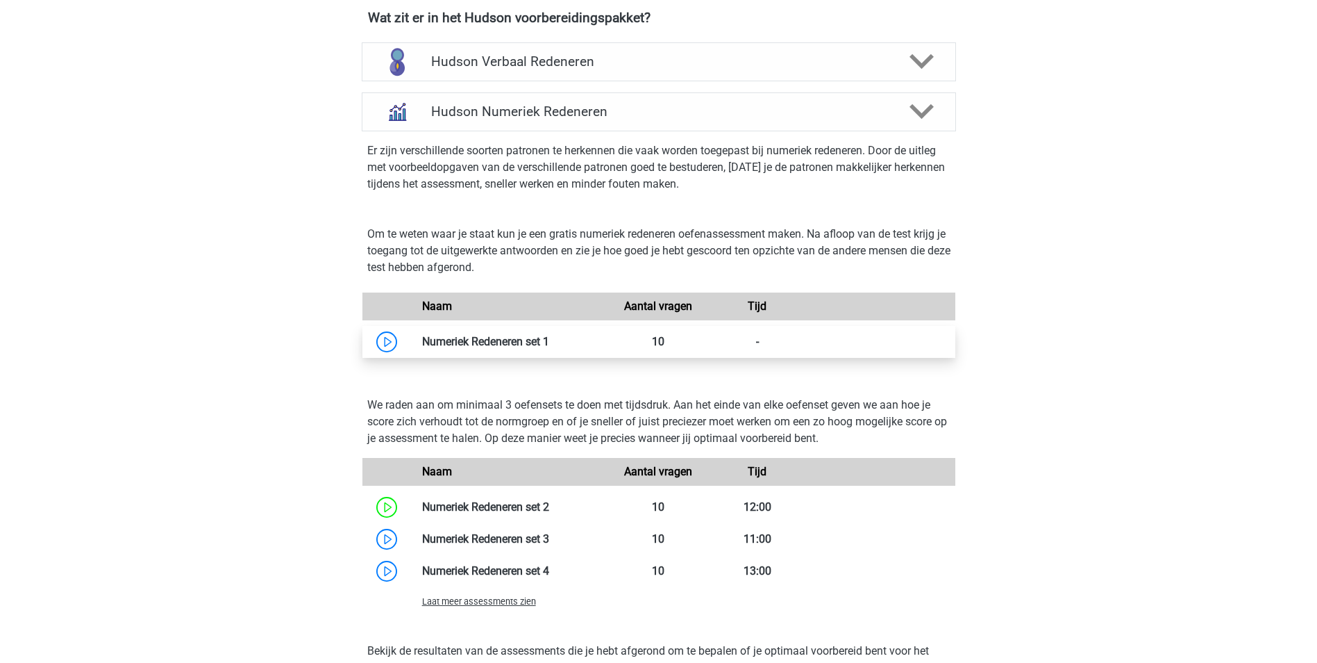
scroll to position [972, 0]
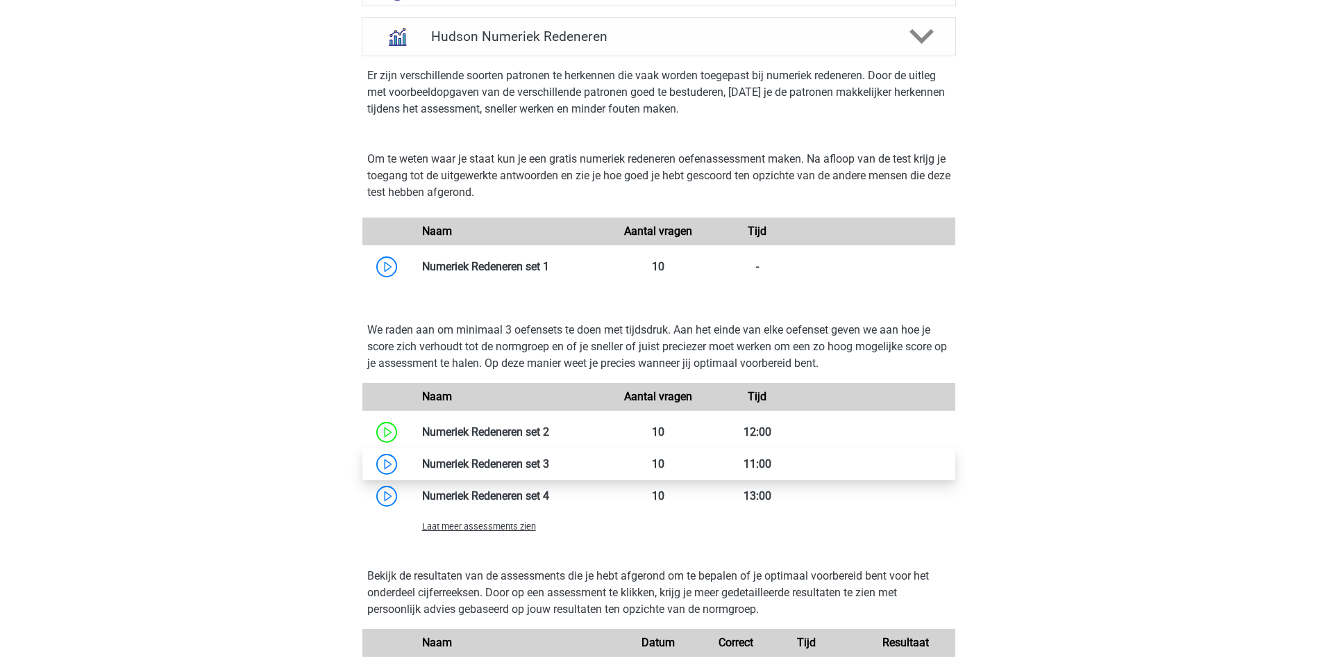
click at [549, 463] on link at bounding box center [549, 463] width 0 height 13
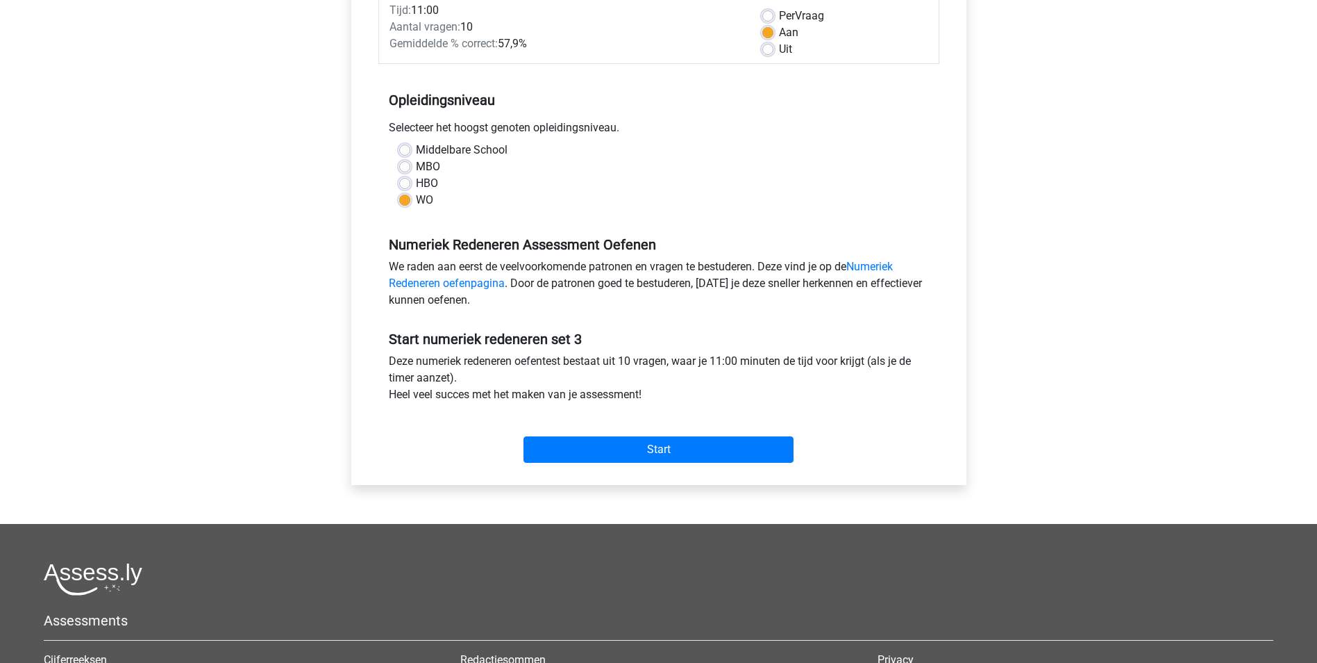
scroll to position [208, 0]
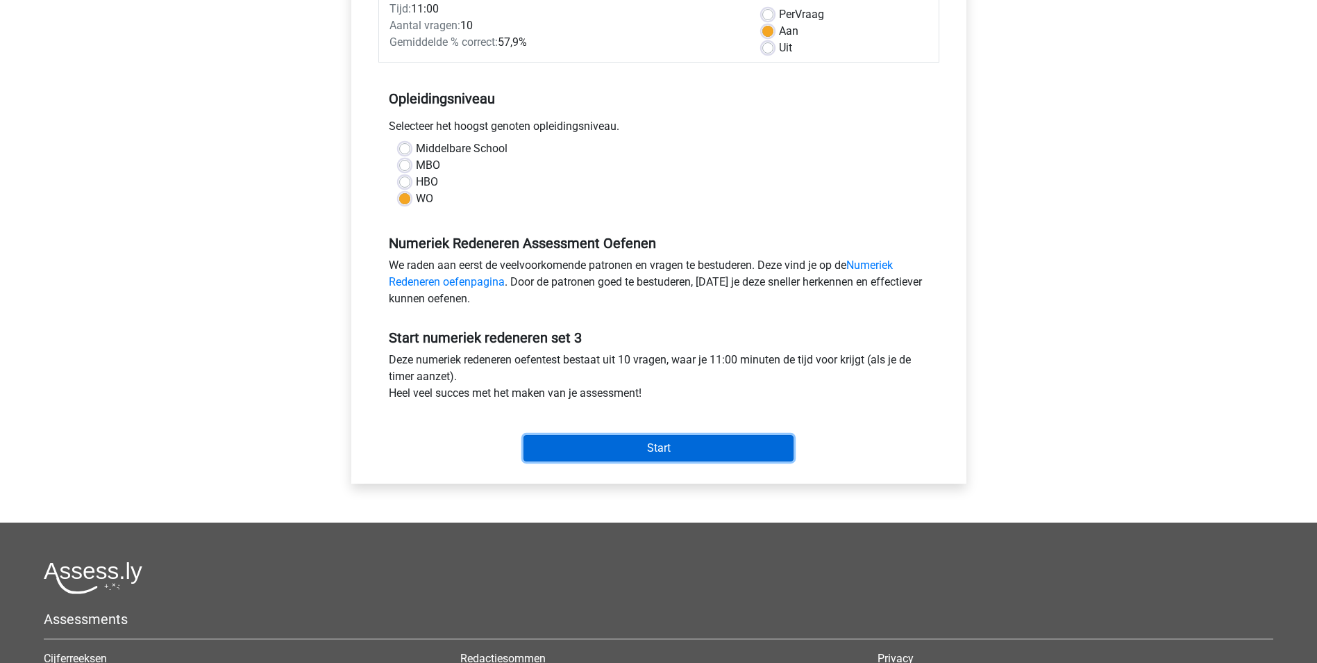
click at [640, 450] on input "Start" at bounding box center [659, 448] width 270 height 26
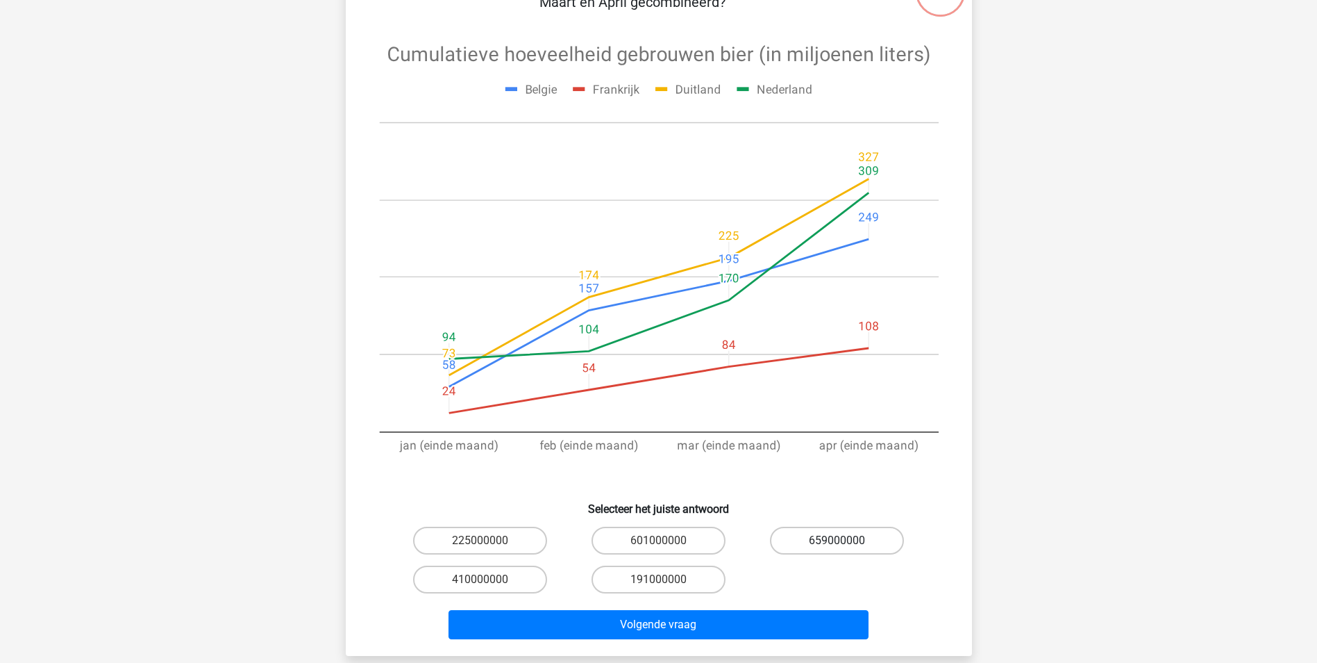
scroll to position [139, 0]
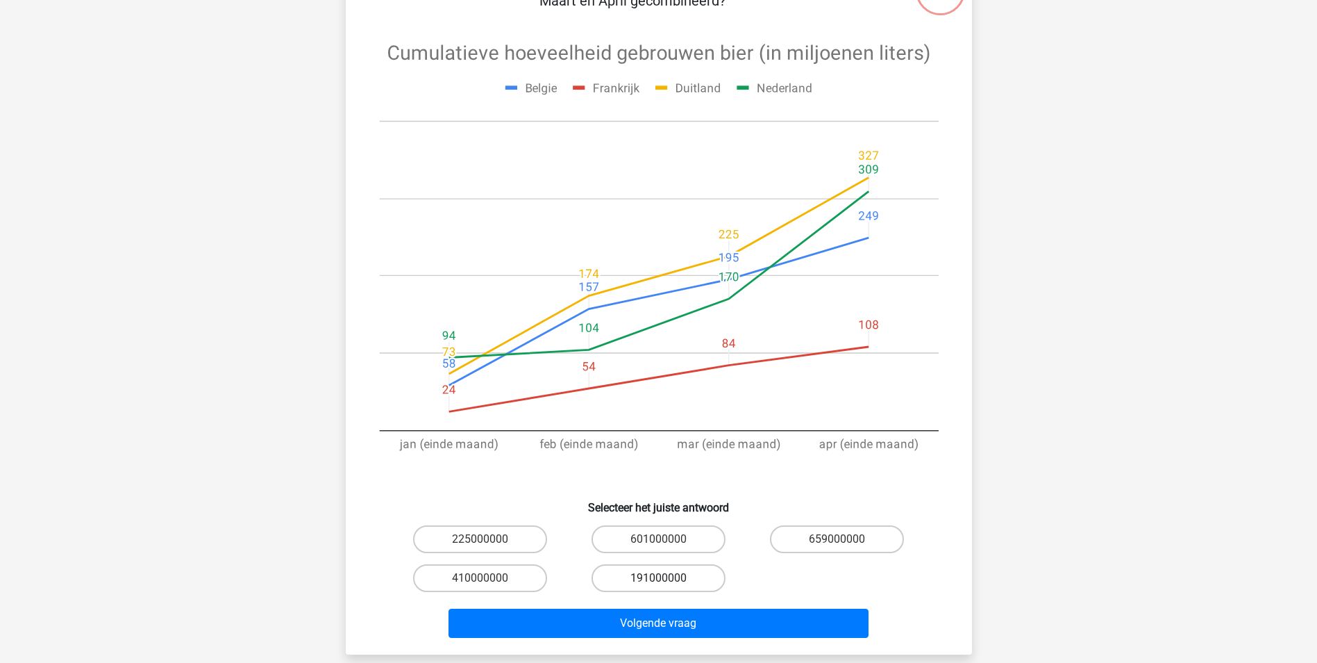
click at [669, 572] on label "191000000" at bounding box center [659, 578] width 134 height 28
click at [667, 578] on input "191000000" at bounding box center [662, 582] width 9 height 9
radio input "true"
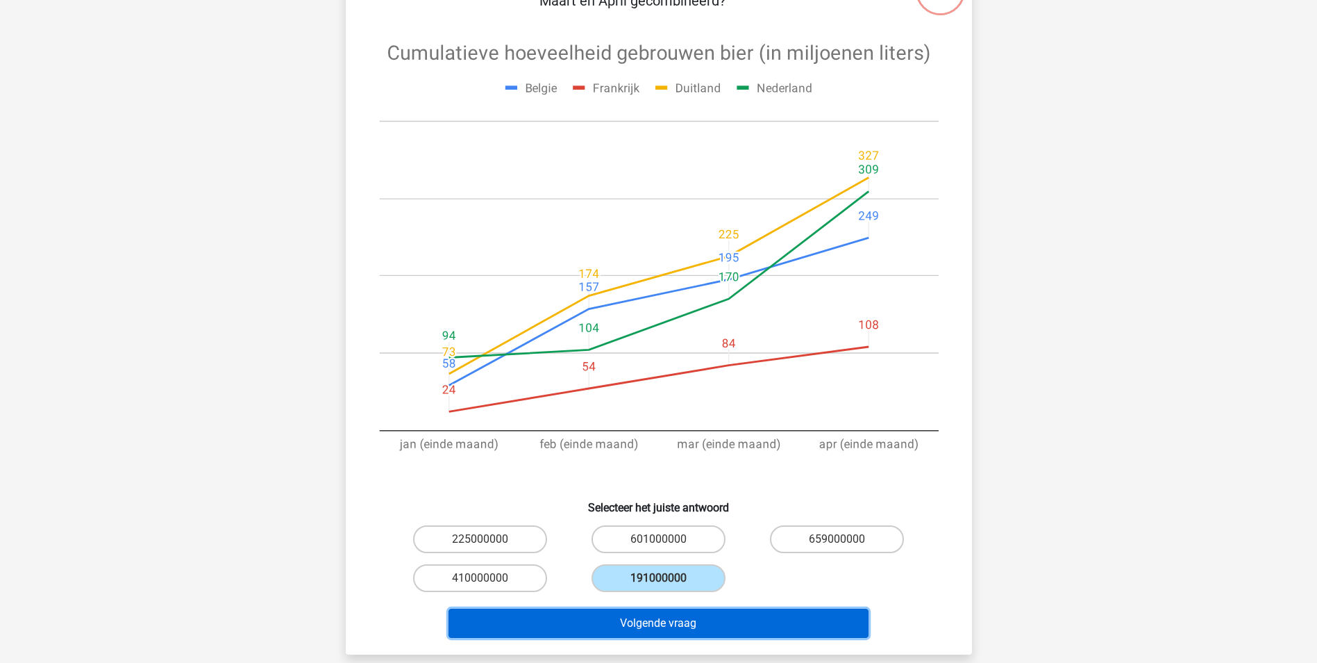
click at [690, 624] on button "Volgende vraag" at bounding box center [659, 622] width 420 height 29
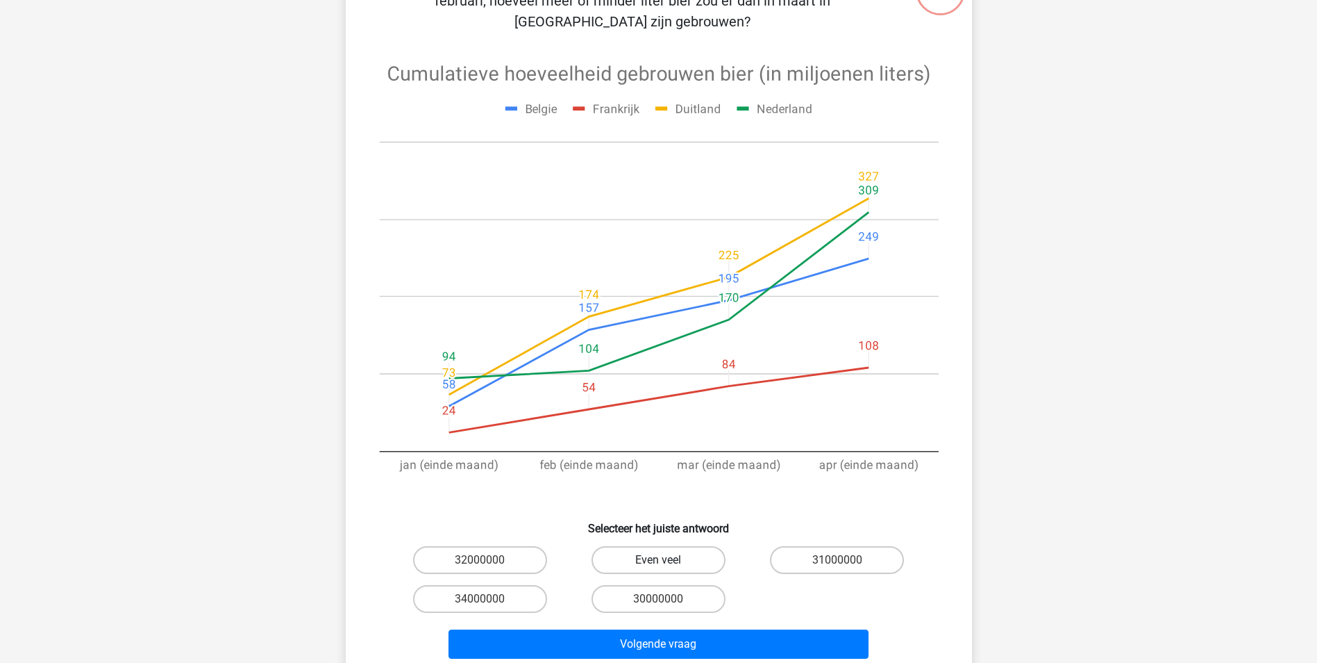
click at [690, 546] on label "Even veel" at bounding box center [659, 560] width 134 height 28
click at [667, 560] on input "Even veel" at bounding box center [662, 564] width 9 height 9
radio input "true"
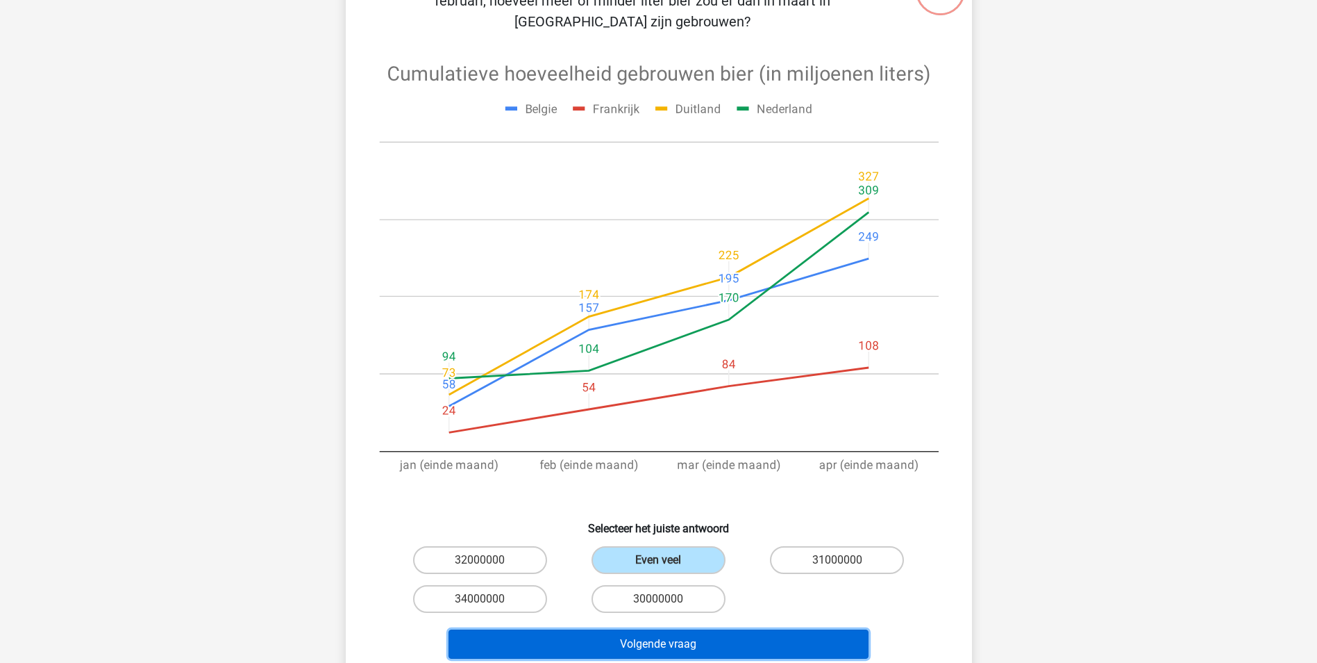
click at [729, 632] on button "Volgende vraag" at bounding box center [659, 643] width 420 height 29
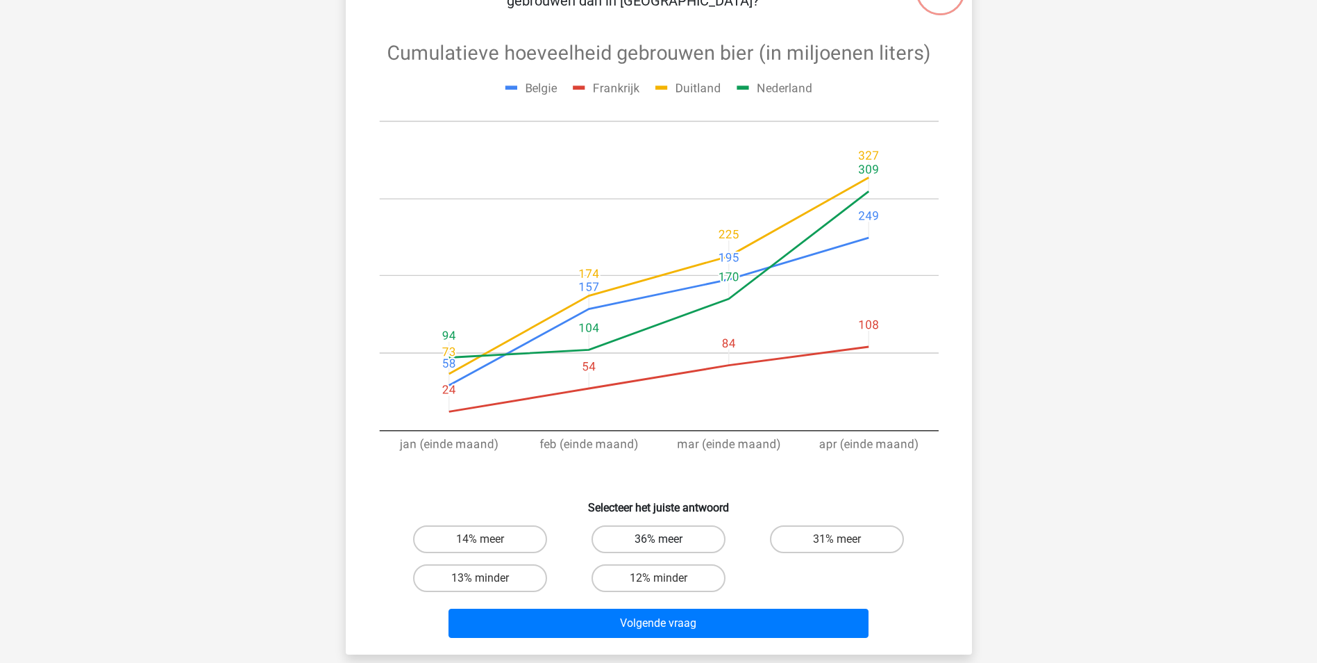
click at [656, 544] on label "36% meer" at bounding box center [659, 539] width 134 height 28
click at [658, 544] on input "36% meer" at bounding box center [662, 543] width 9 height 9
radio input "true"
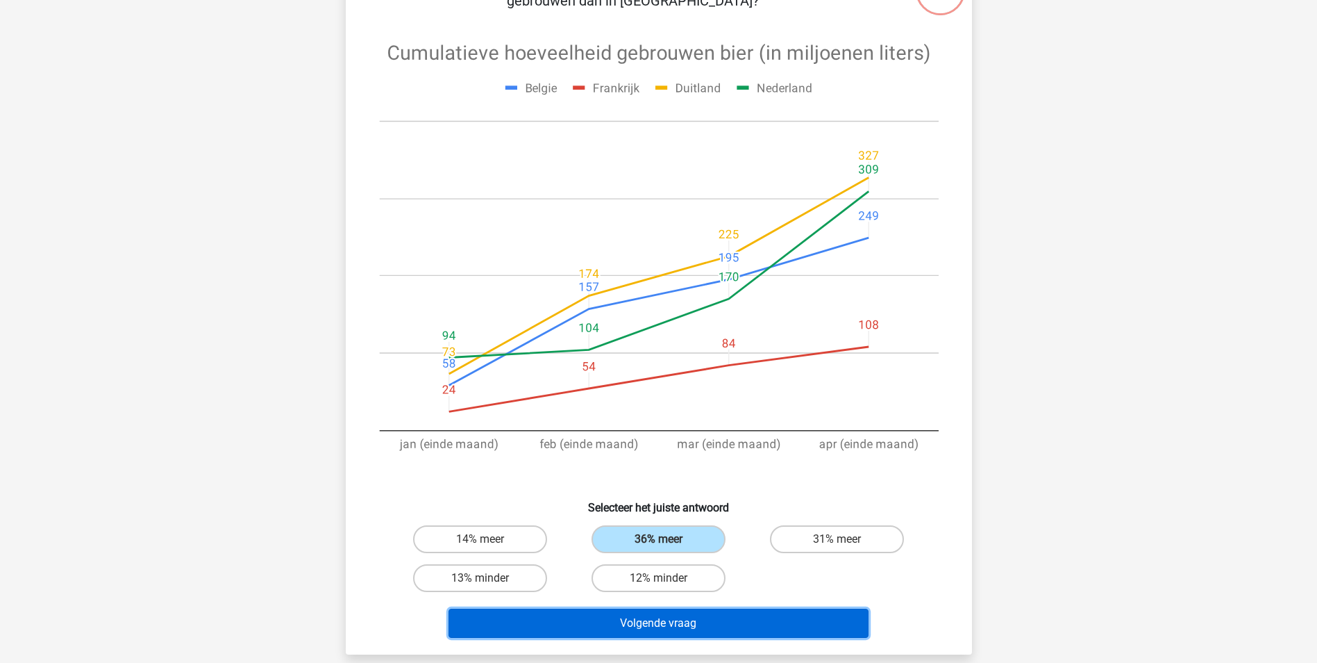
click at [761, 618] on button "Volgende vraag" at bounding box center [659, 622] width 420 height 29
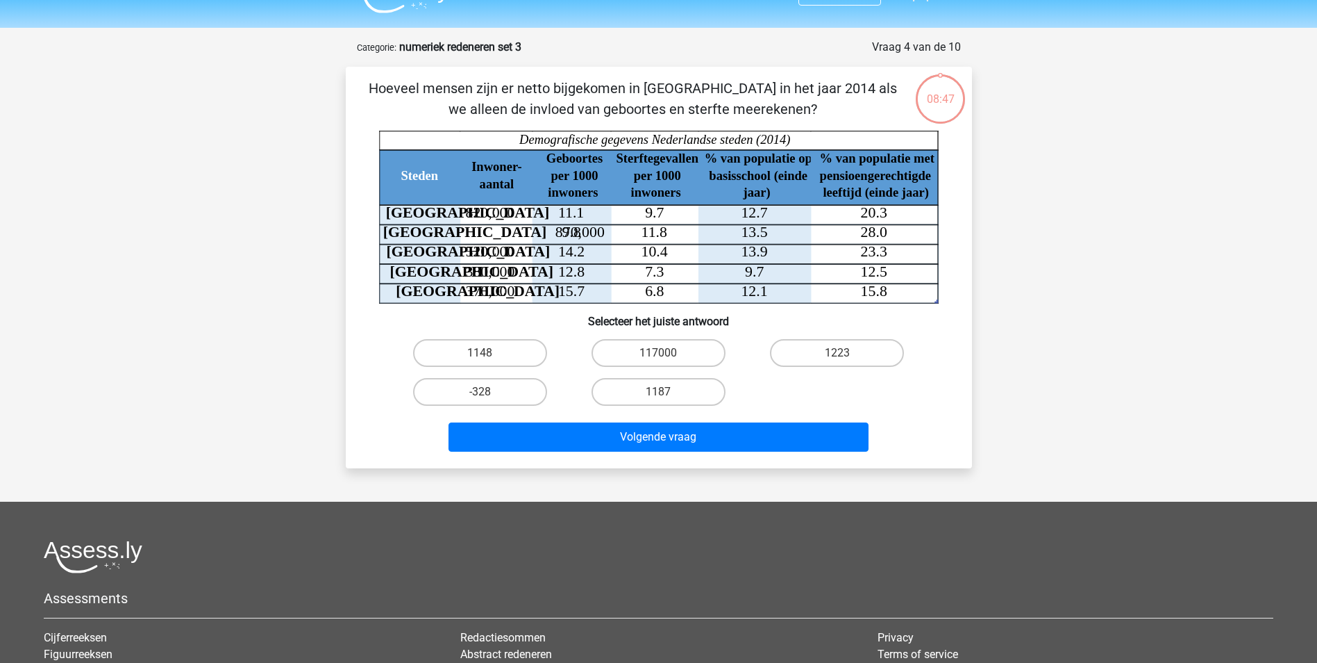
scroll to position [0, 0]
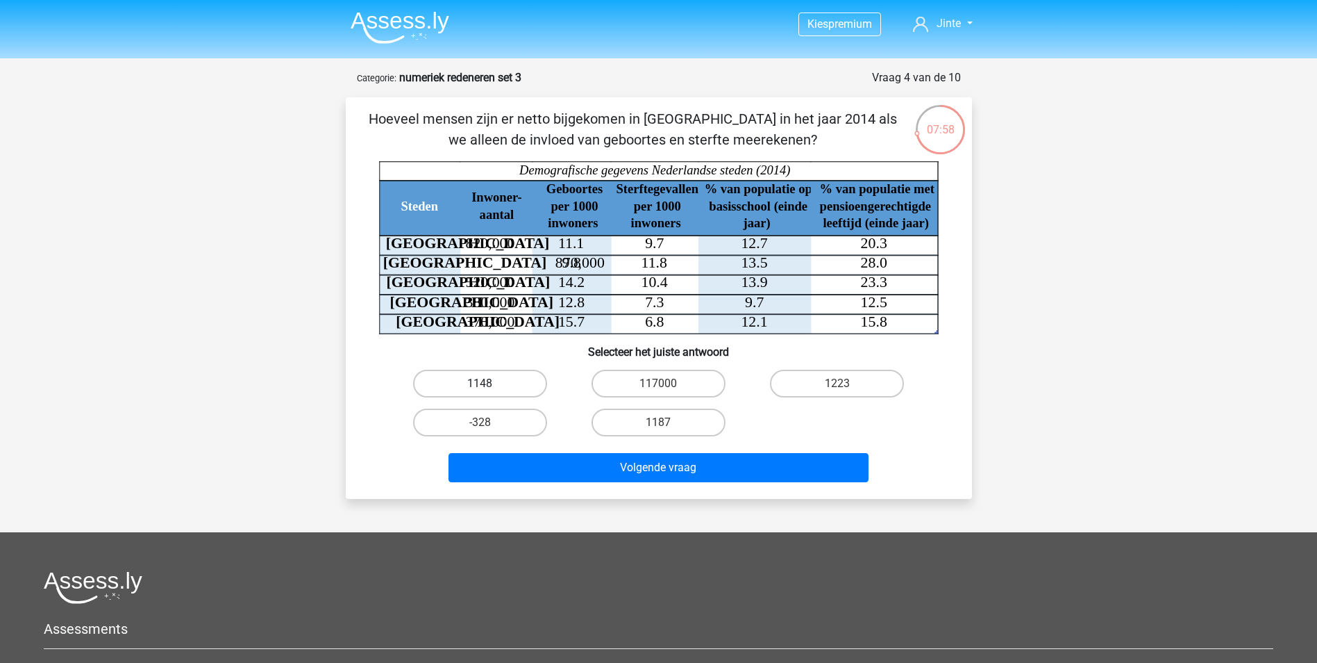
click at [501, 378] on label "1148" at bounding box center [480, 383] width 134 height 28
click at [489, 383] on input "1148" at bounding box center [484, 387] width 9 height 9
radio input "true"
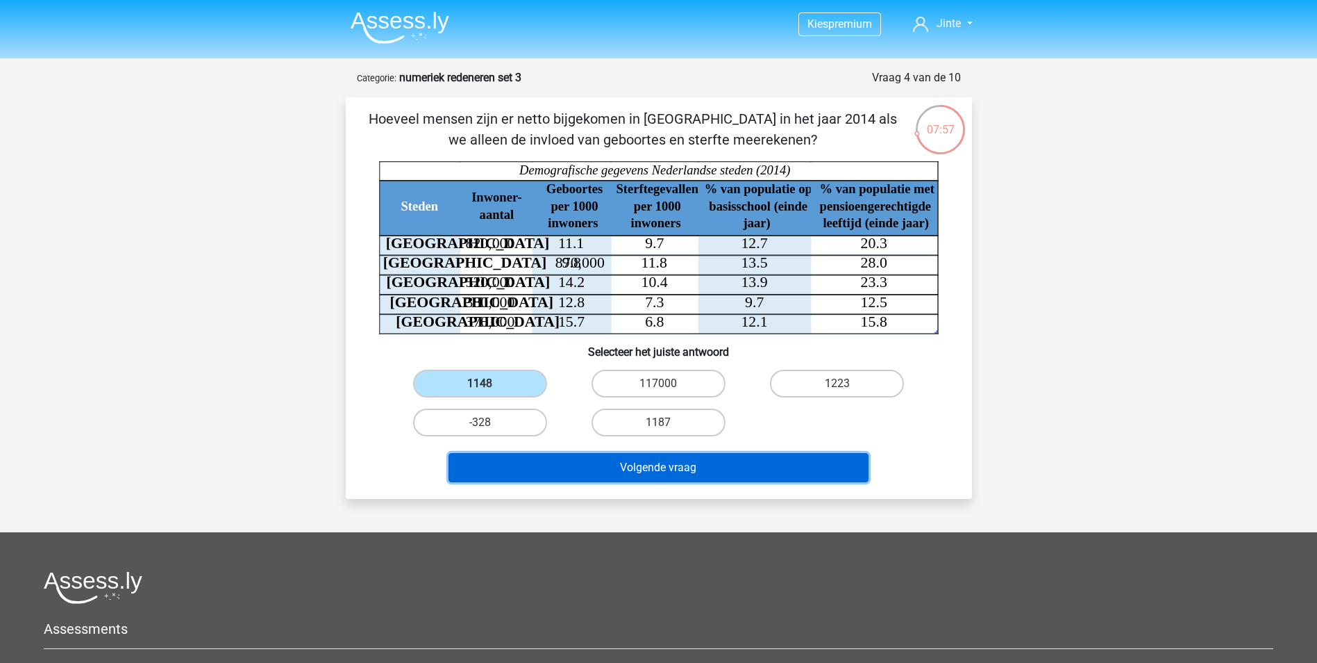
click at [593, 461] on button "Volgende vraag" at bounding box center [659, 467] width 420 height 29
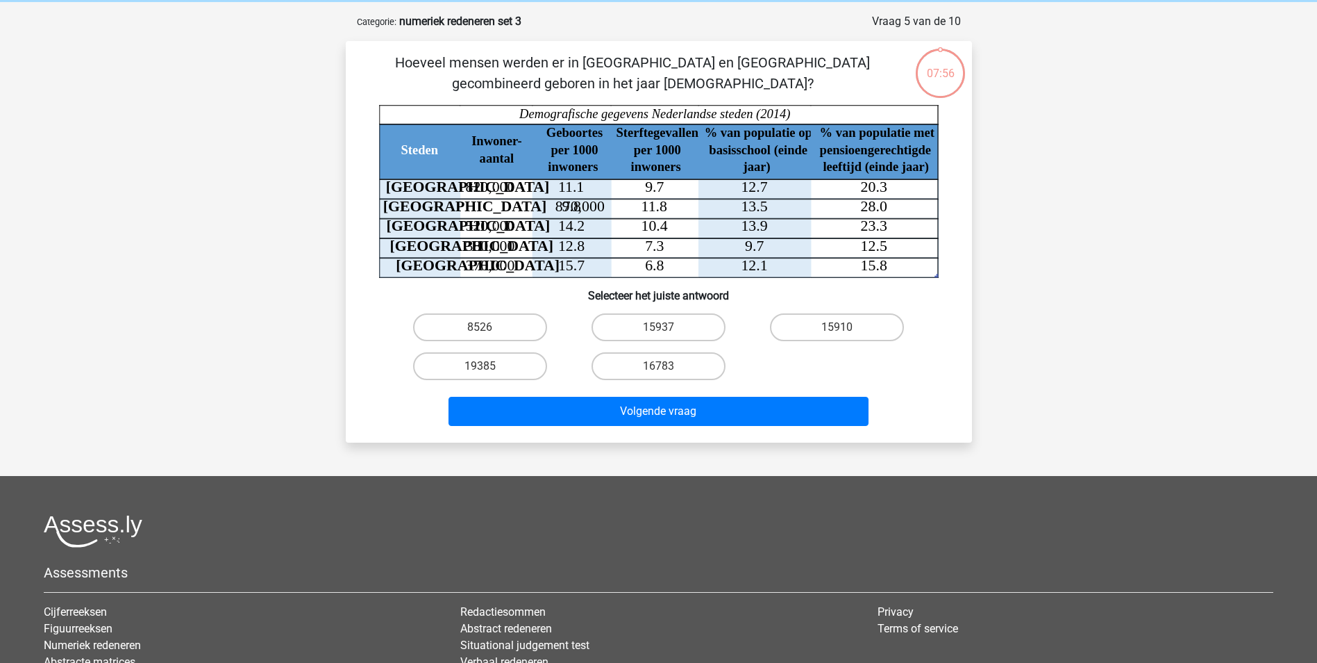
scroll to position [69, 0]
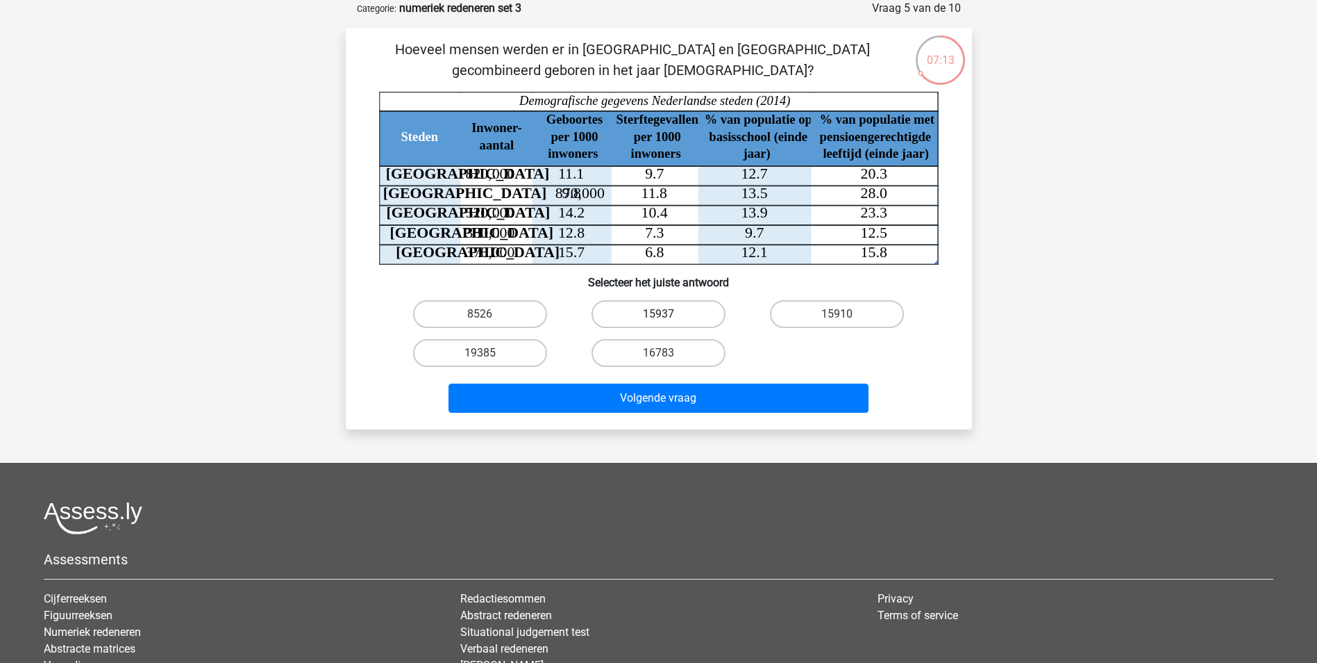
click at [685, 315] on label "15937" at bounding box center [659, 314] width 134 height 28
click at [667, 315] on input "15937" at bounding box center [662, 318] width 9 height 9
radio input "true"
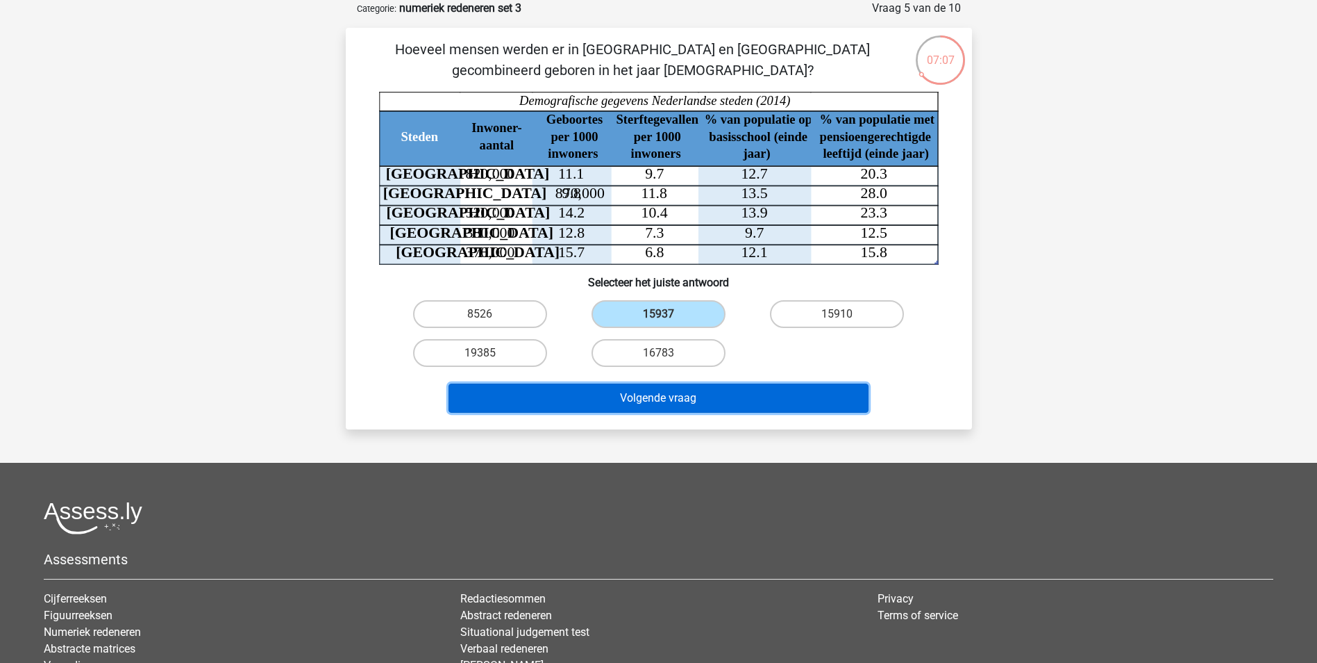
click at [719, 394] on button "Volgende vraag" at bounding box center [659, 397] width 420 height 29
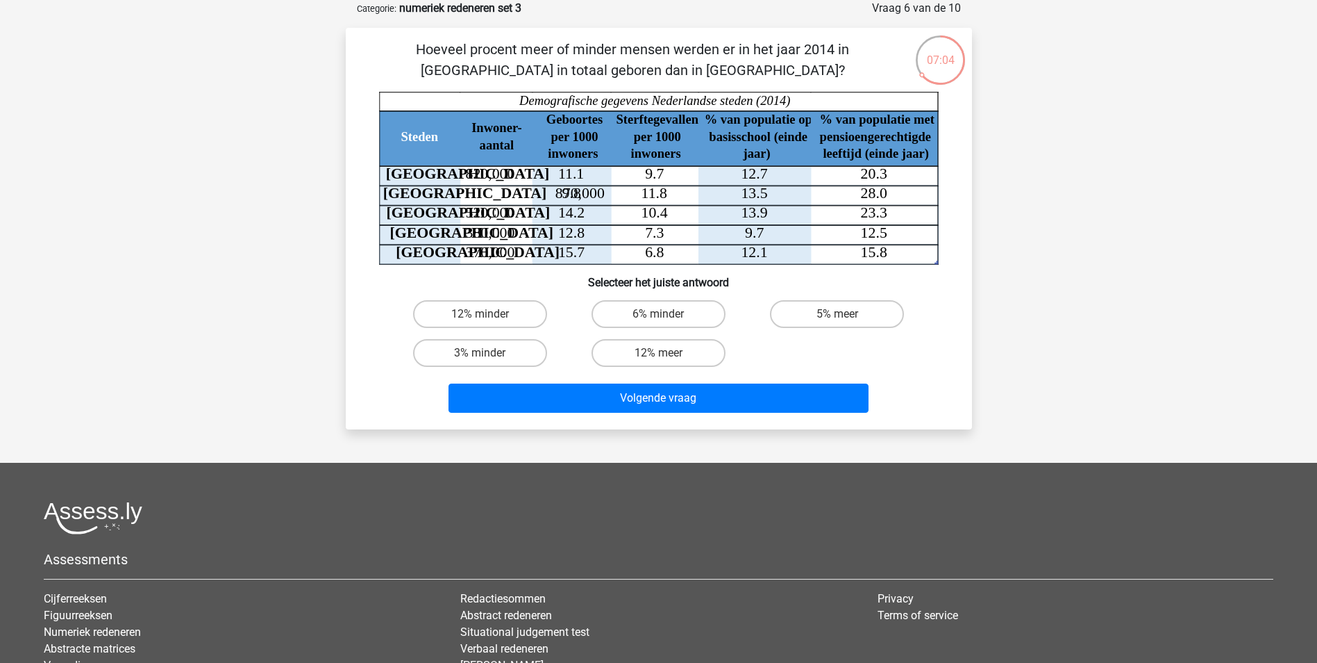
scroll to position [0, 0]
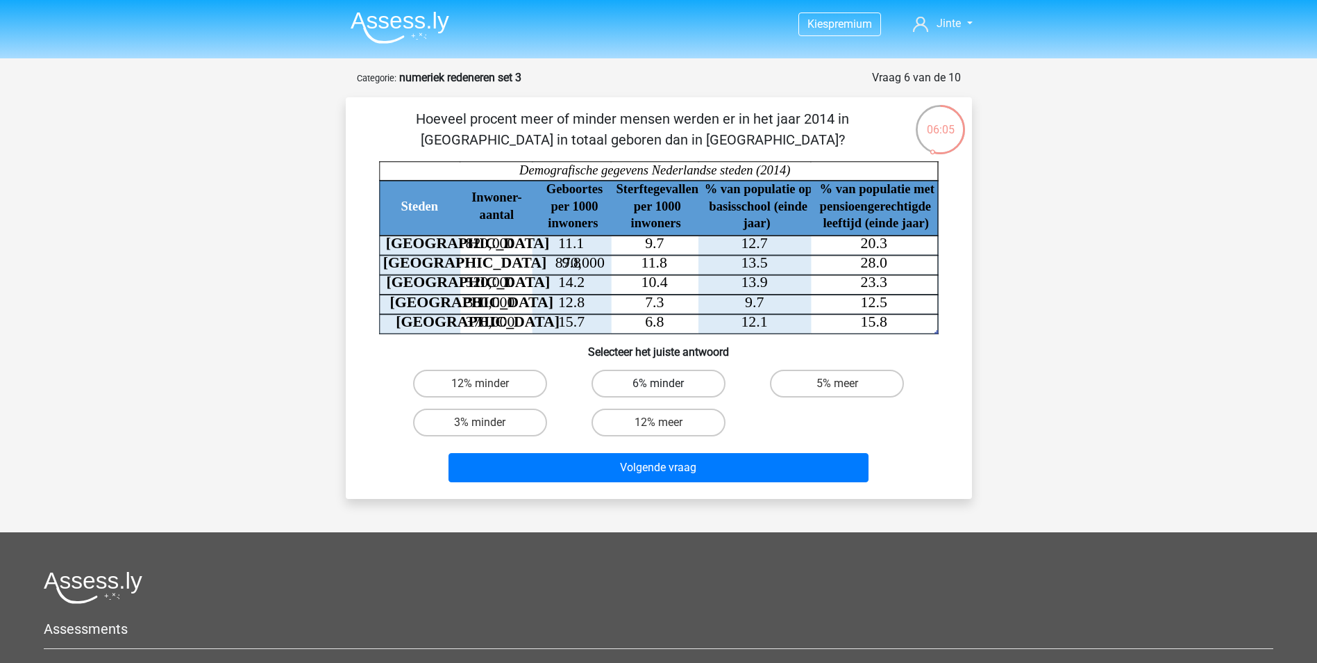
click at [672, 388] on label "6% minder" at bounding box center [659, 383] width 134 height 28
click at [667, 388] on input "6% minder" at bounding box center [662, 387] width 9 height 9
radio input "true"
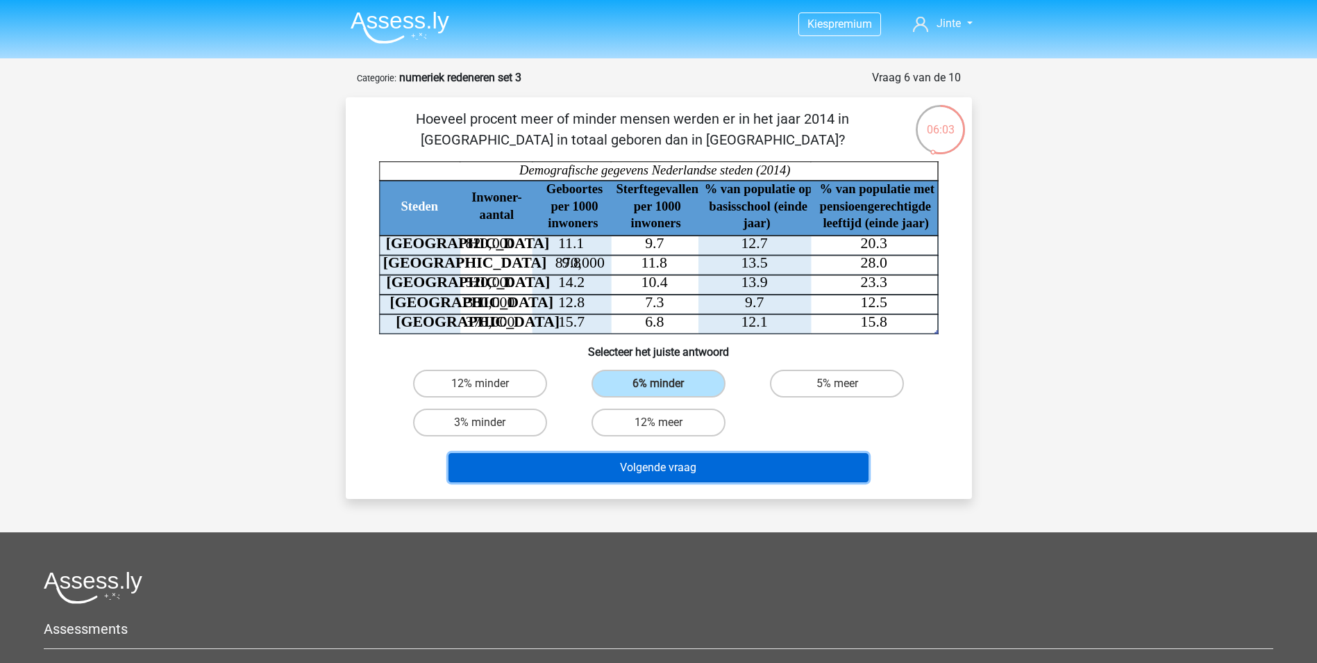
click at [708, 467] on button "Volgende vraag" at bounding box center [659, 467] width 420 height 29
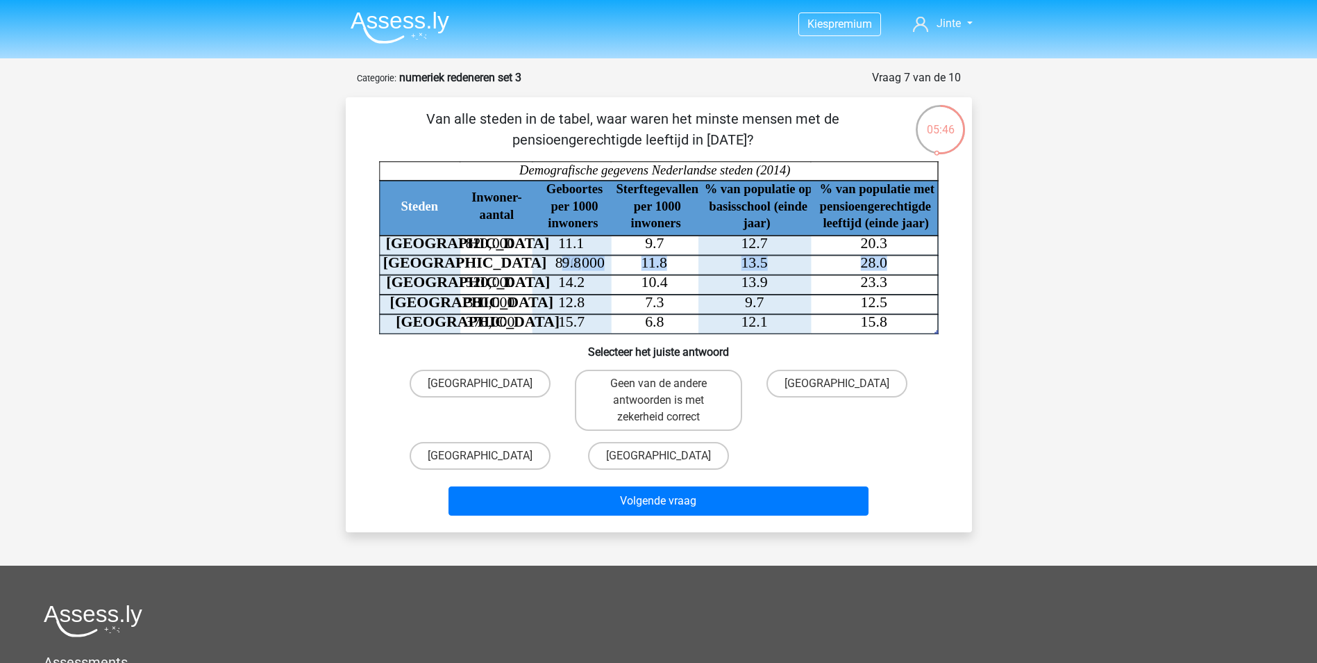
drag, startPoint x: 890, startPoint y: 263, endPoint x: 490, endPoint y: 263, distance: 400.0
click at [490, 263] on icon "Steden Inwoner- aantal Geboortes per 1000 inwoners Sterftegevallen per 1000 inw…" at bounding box center [659, 247] width 560 height 173
click at [891, 265] on icon "Steden Inwoner- aantal Geboortes per 1000 inwoners Sterftegevallen per 1000 inw…" at bounding box center [659, 247] width 560 height 173
click at [673, 463] on label "[GEOGRAPHIC_DATA]" at bounding box center [658, 456] width 141 height 28
click at [667, 463] on input "[GEOGRAPHIC_DATA]" at bounding box center [662, 460] width 9 height 9
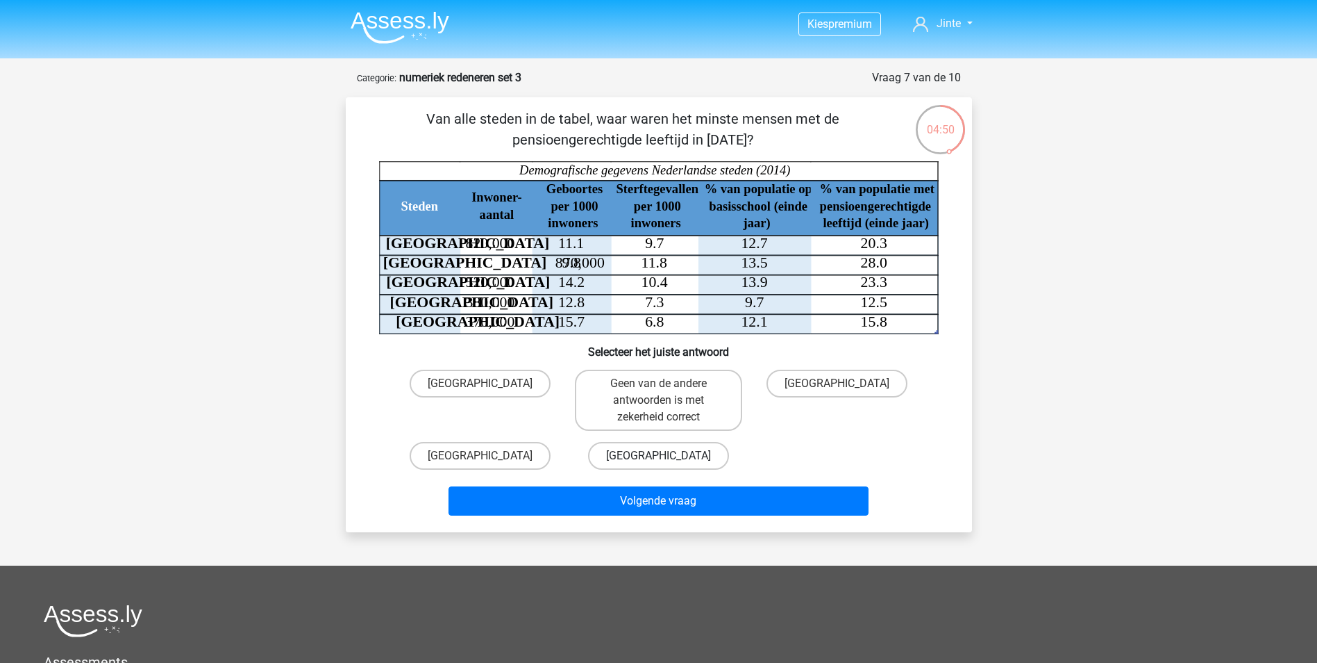
radio input "true"
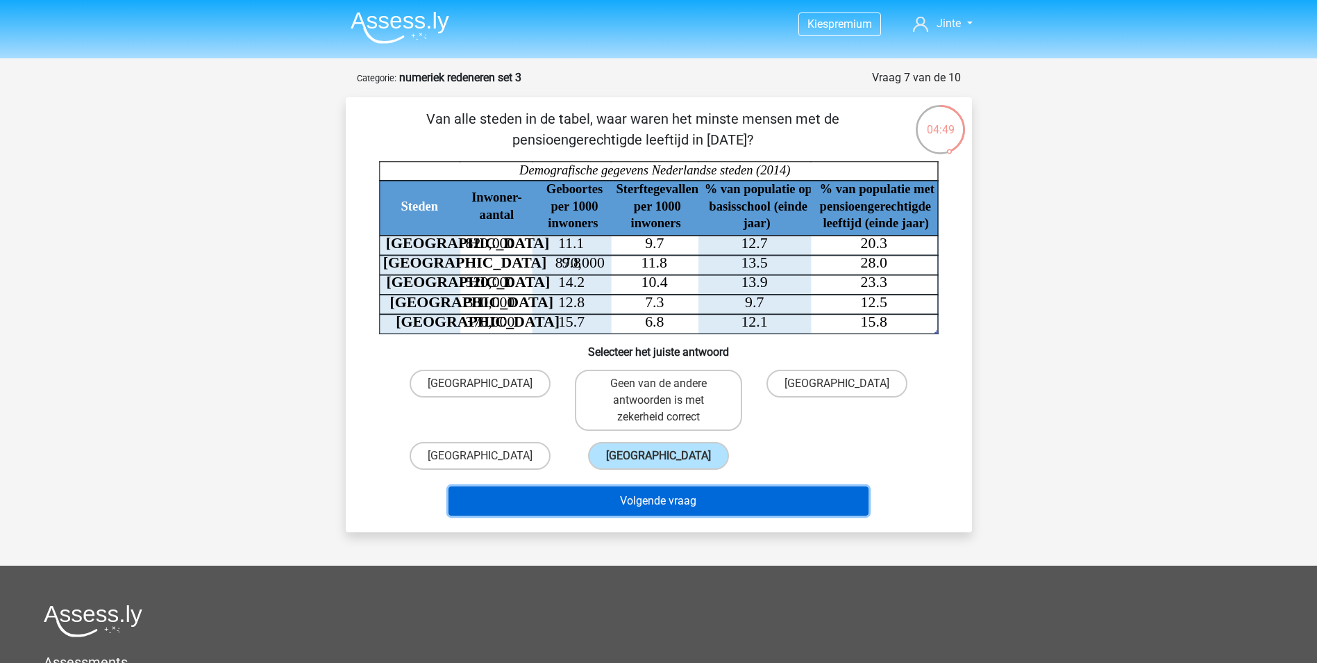
click at [692, 508] on button "Volgende vraag" at bounding box center [659, 500] width 420 height 29
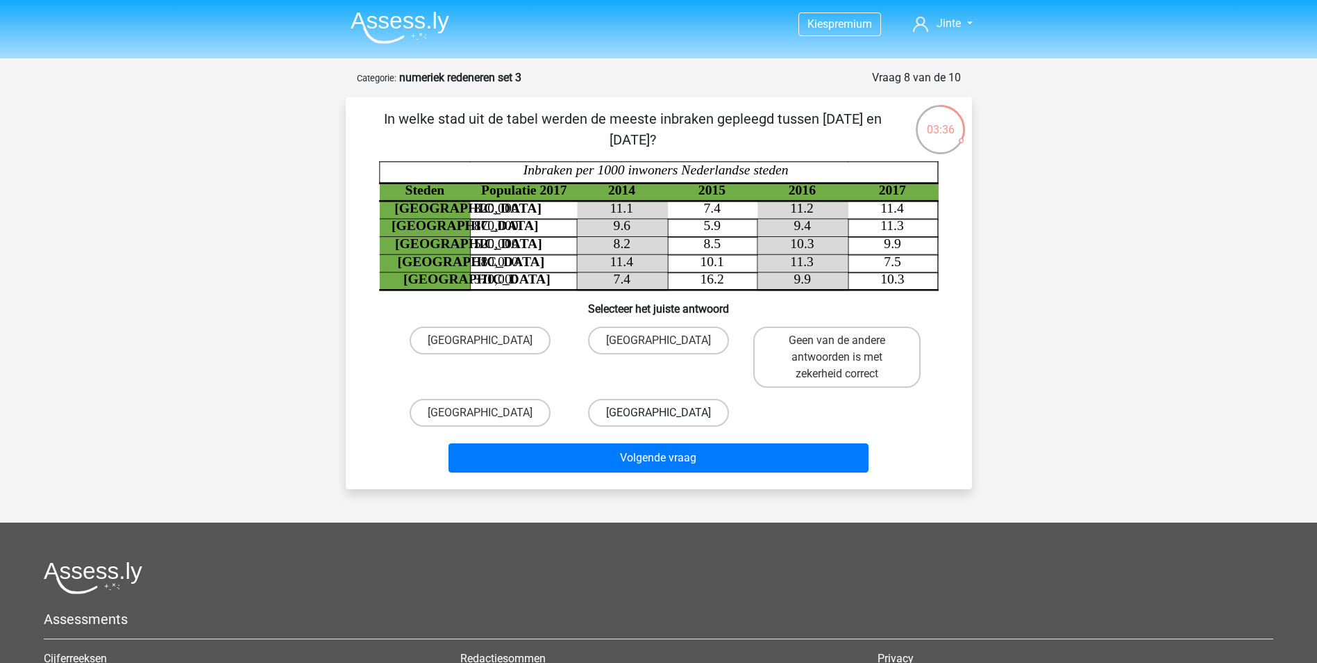
click at [626, 413] on label "[GEOGRAPHIC_DATA]" at bounding box center [658, 413] width 141 height 28
click at [658, 413] on input "[GEOGRAPHIC_DATA]" at bounding box center [662, 417] width 9 height 9
radio input "true"
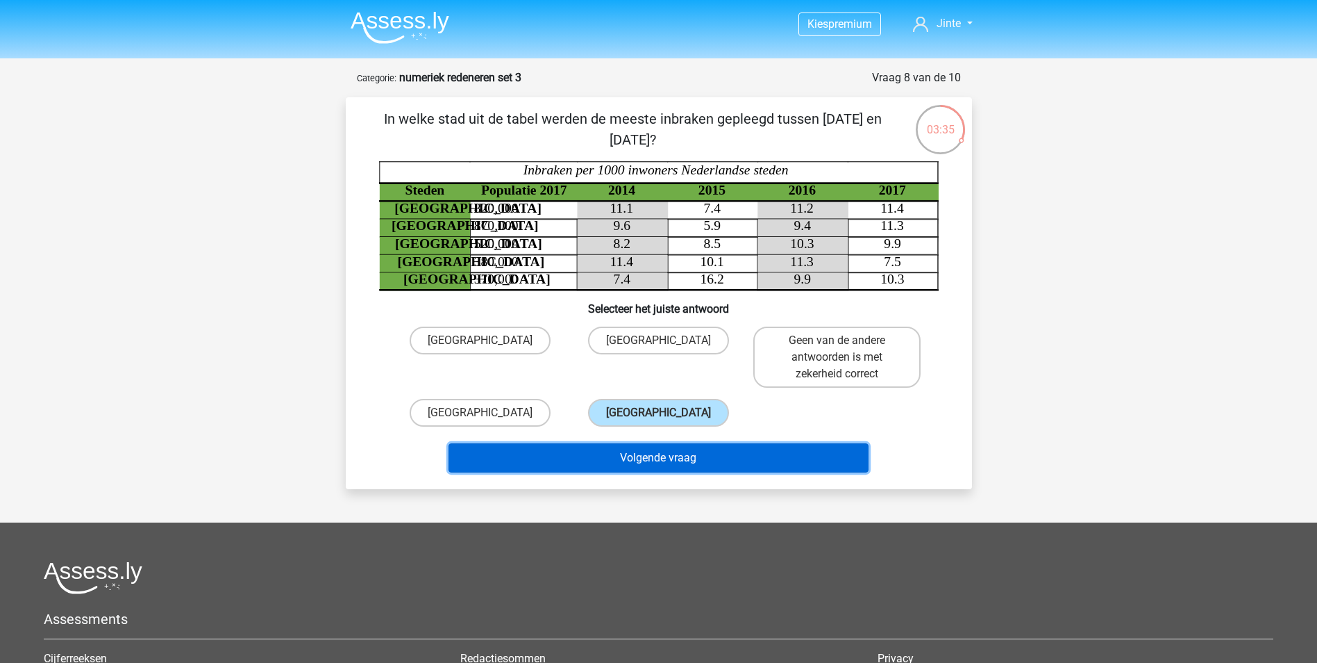
click at [667, 456] on button "Volgende vraag" at bounding box center [659, 457] width 420 height 29
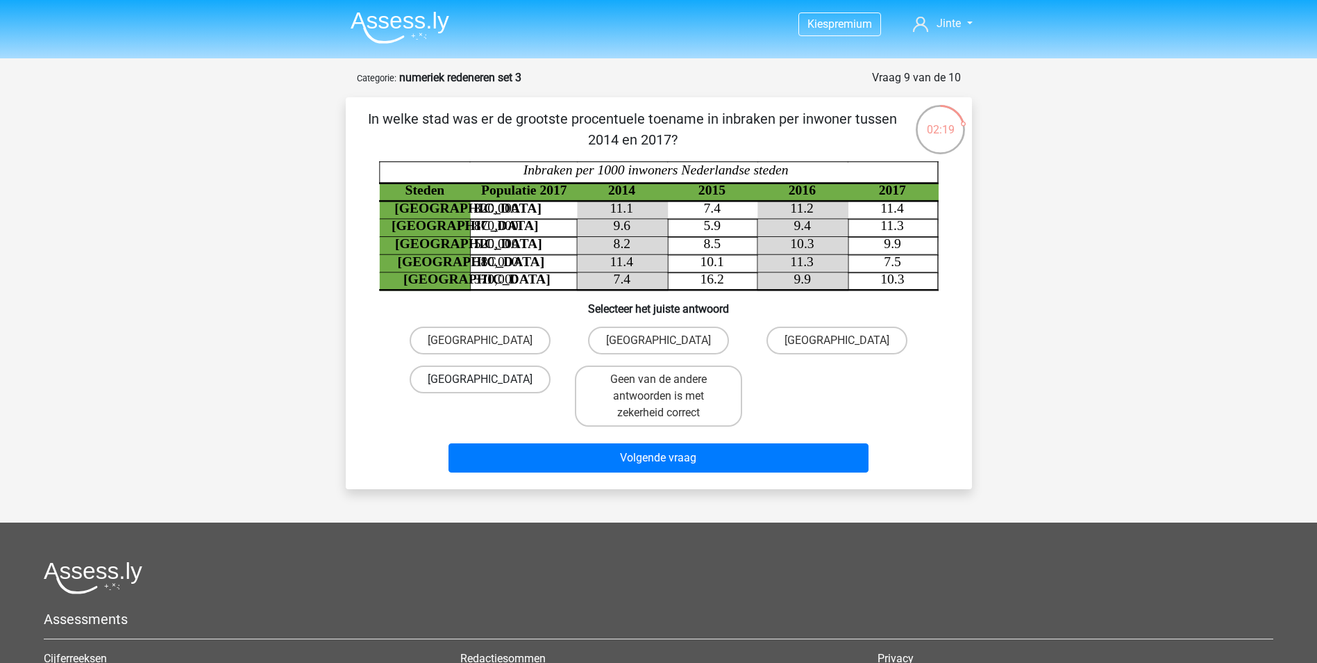
click at [514, 378] on label "[GEOGRAPHIC_DATA]" at bounding box center [480, 379] width 141 height 28
click at [489, 379] on input "[GEOGRAPHIC_DATA]" at bounding box center [484, 383] width 9 height 9
radio input "true"
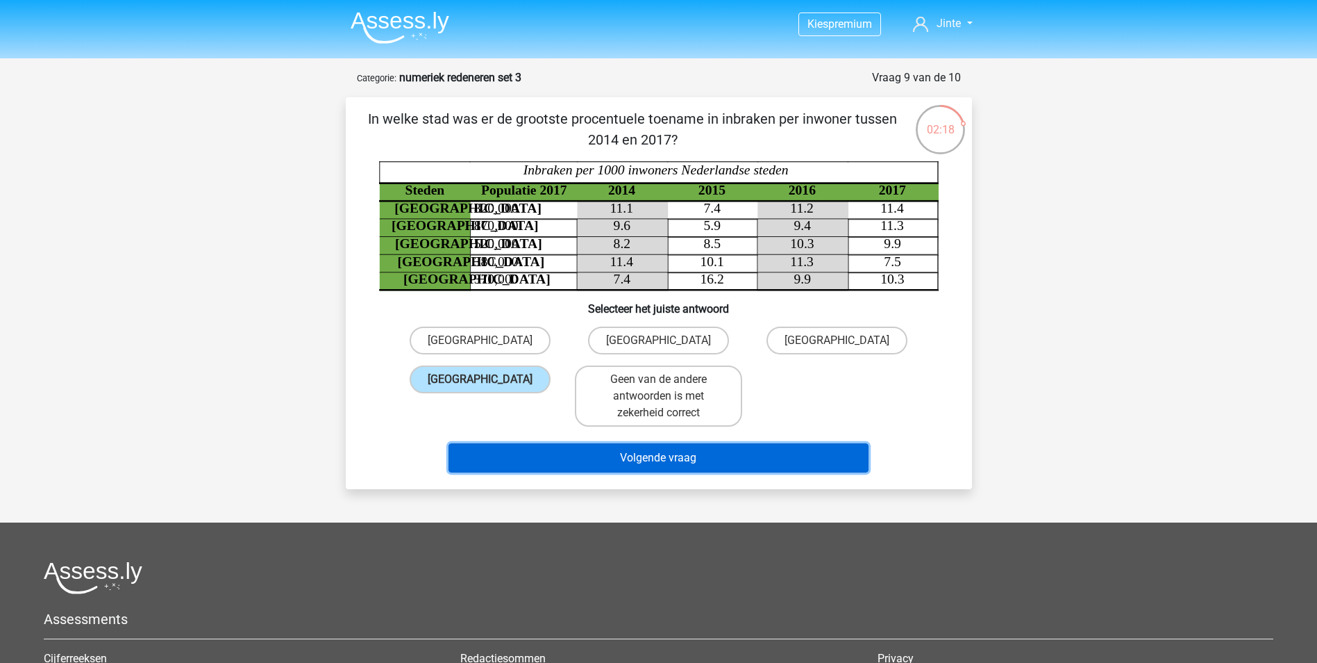
click at [593, 455] on button "Volgende vraag" at bounding box center [659, 457] width 420 height 29
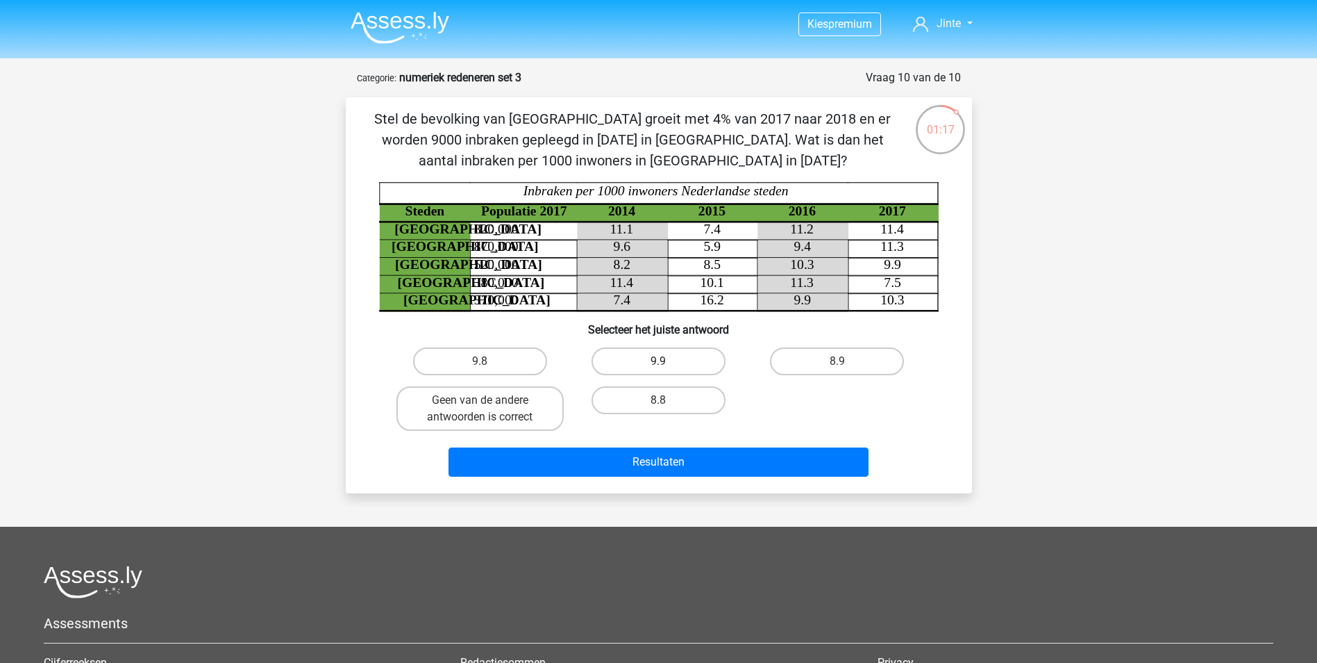
click at [696, 364] on label "9.9" at bounding box center [659, 361] width 134 height 28
click at [667, 364] on input "9.9" at bounding box center [662, 365] width 9 height 9
radio input "true"
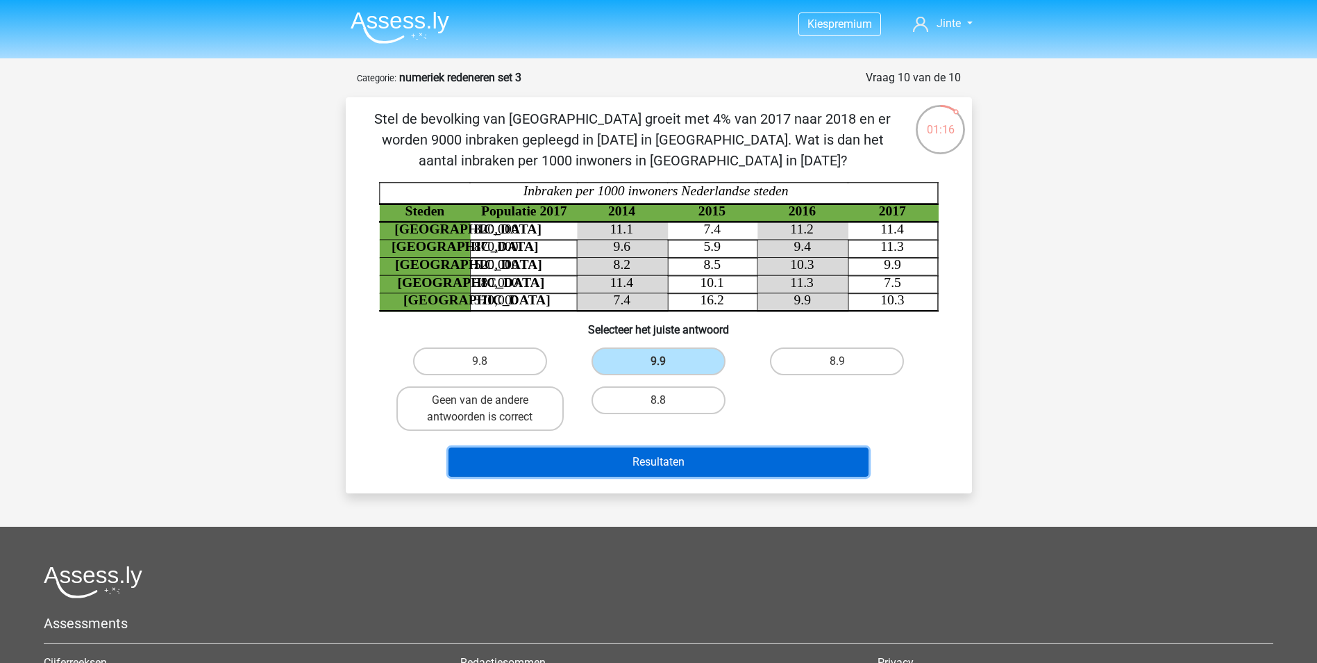
click at [701, 469] on button "Resultaten" at bounding box center [659, 461] width 420 height 29
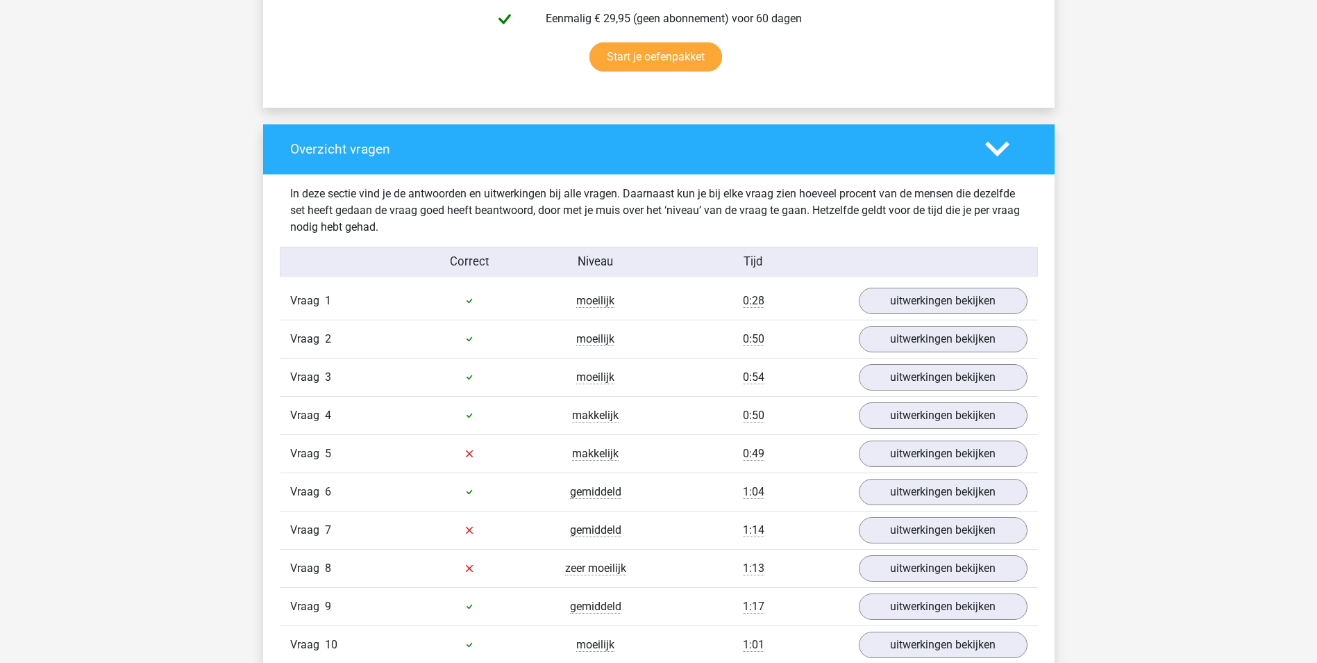
scroll to position [972, 0]
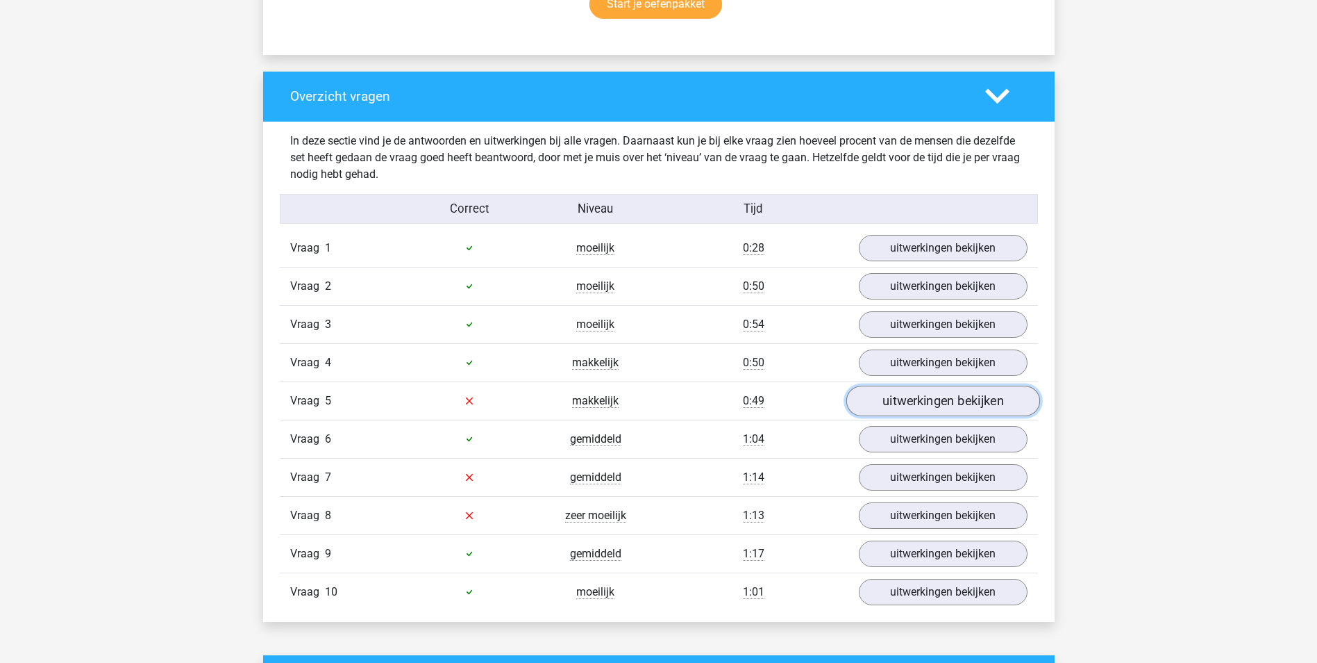
click at [915, 402] on link "uitwerkingen bekijken" at bounding box center [943, 400] width 194 height 31
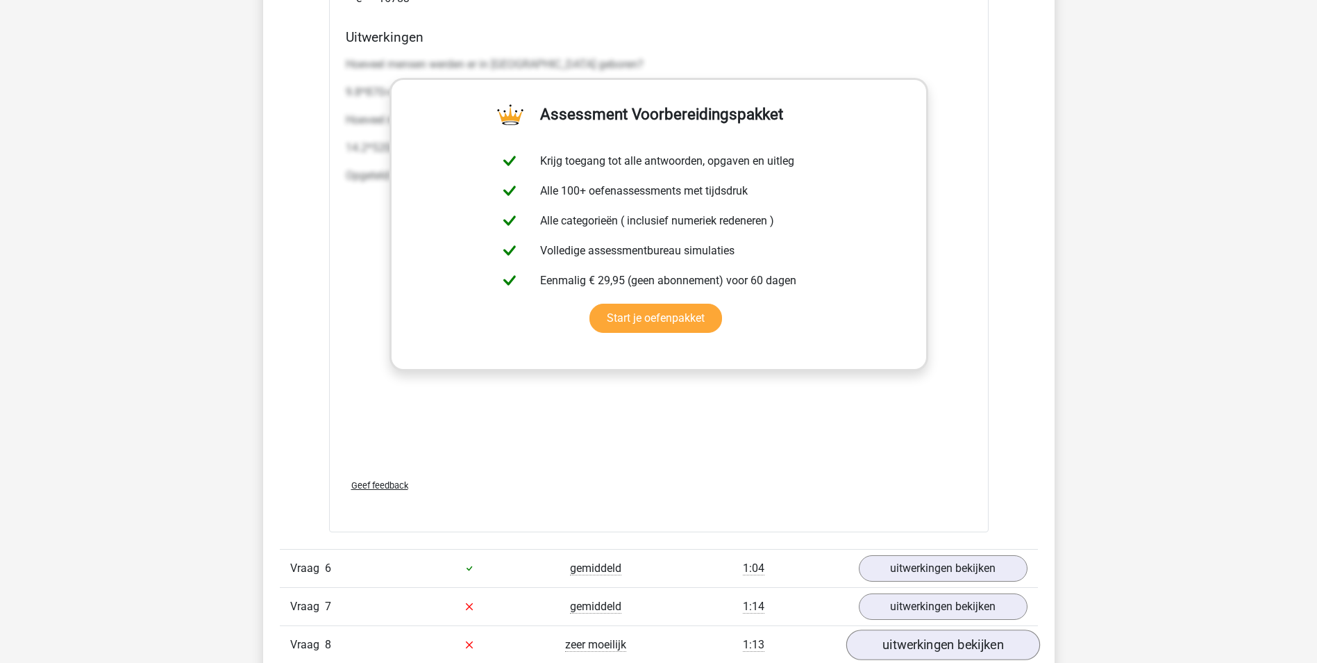
scroll to position [2014, 0]
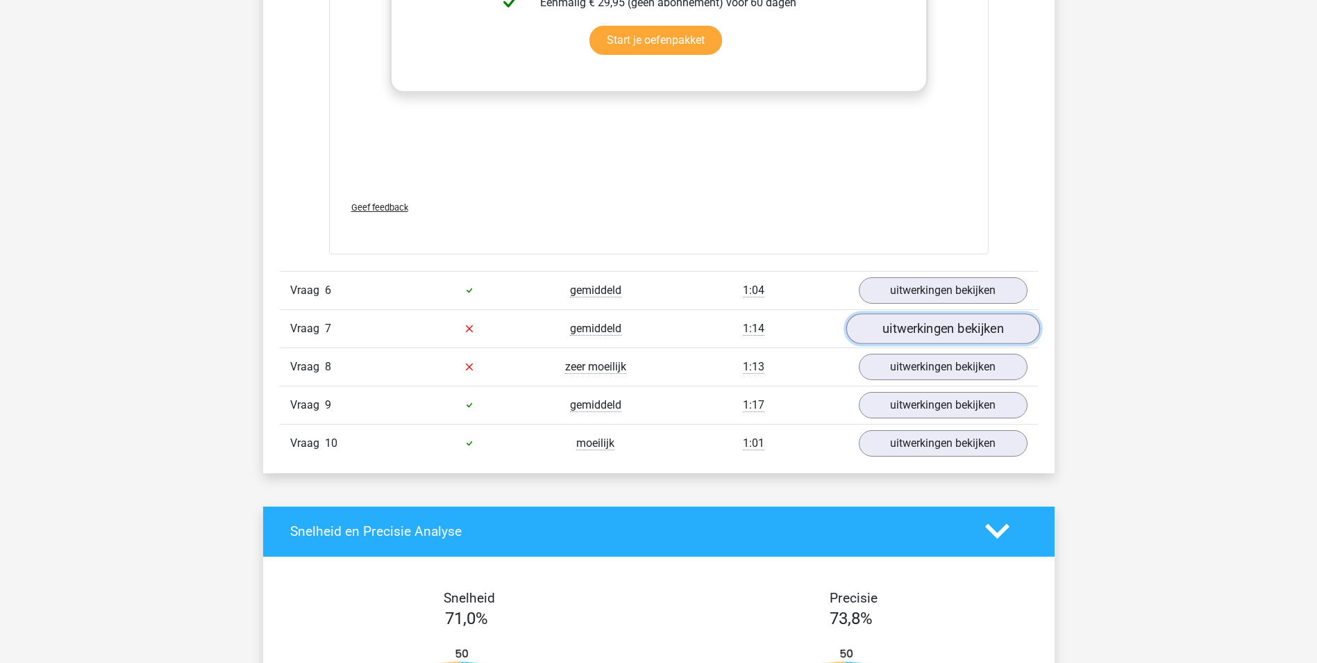
click at [878, 317] on link "uitwerkingen bekijken" at bounding box center [943, 328] width 194 height 31
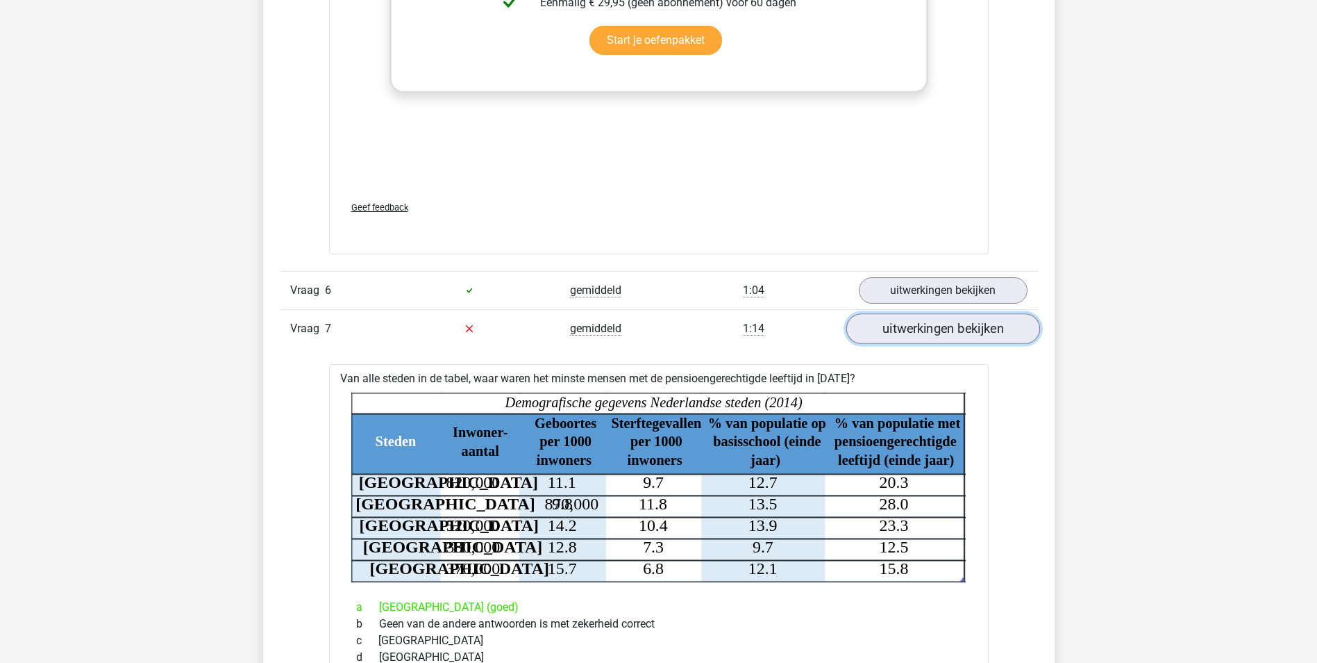
scroll to position [2083, 0]
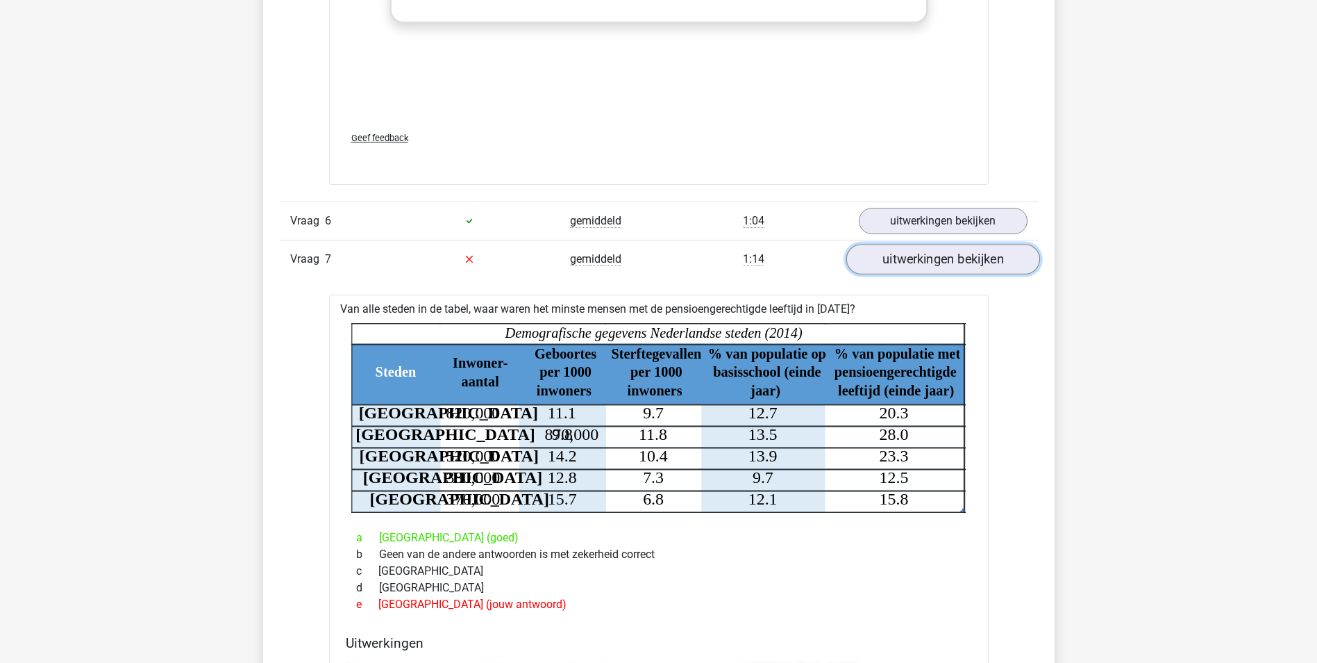
click at [949, 247] on link "uitwerkingen bekijken" at bounding box center [943, 259] width 194 height 31
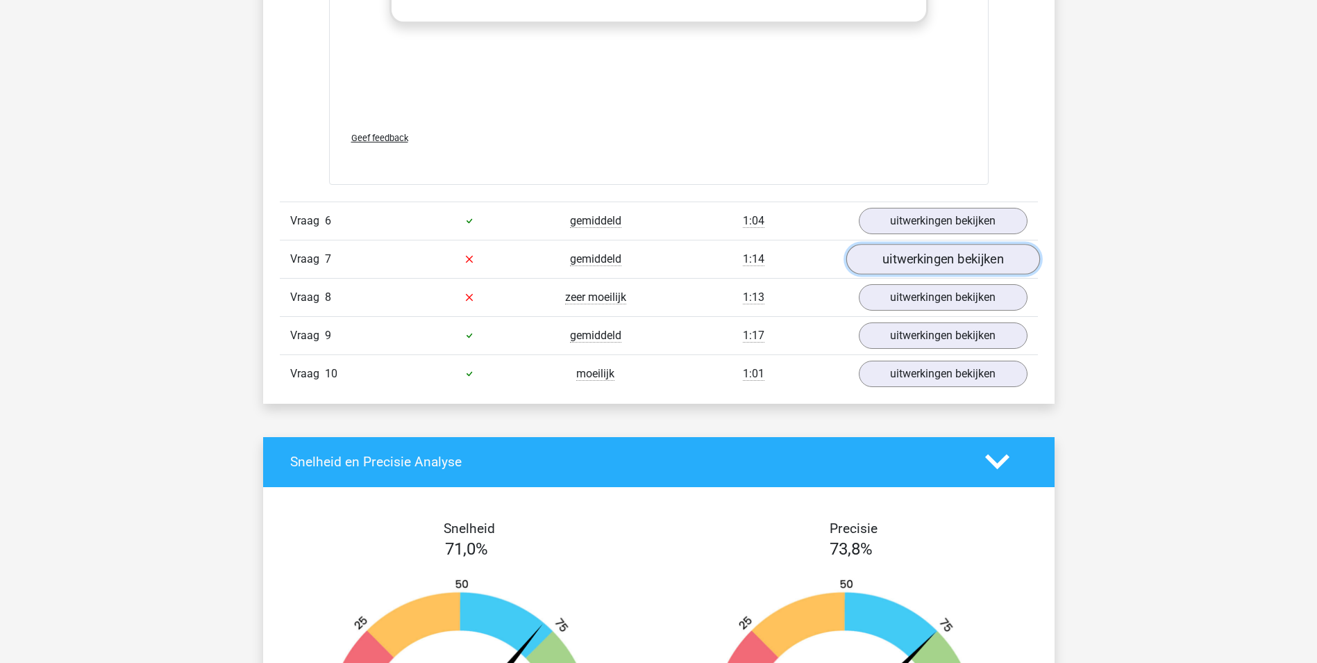
click at [949, 247] on link "uitwerkingen bekijken" at bounding box center [943, 259] width 194 height 31
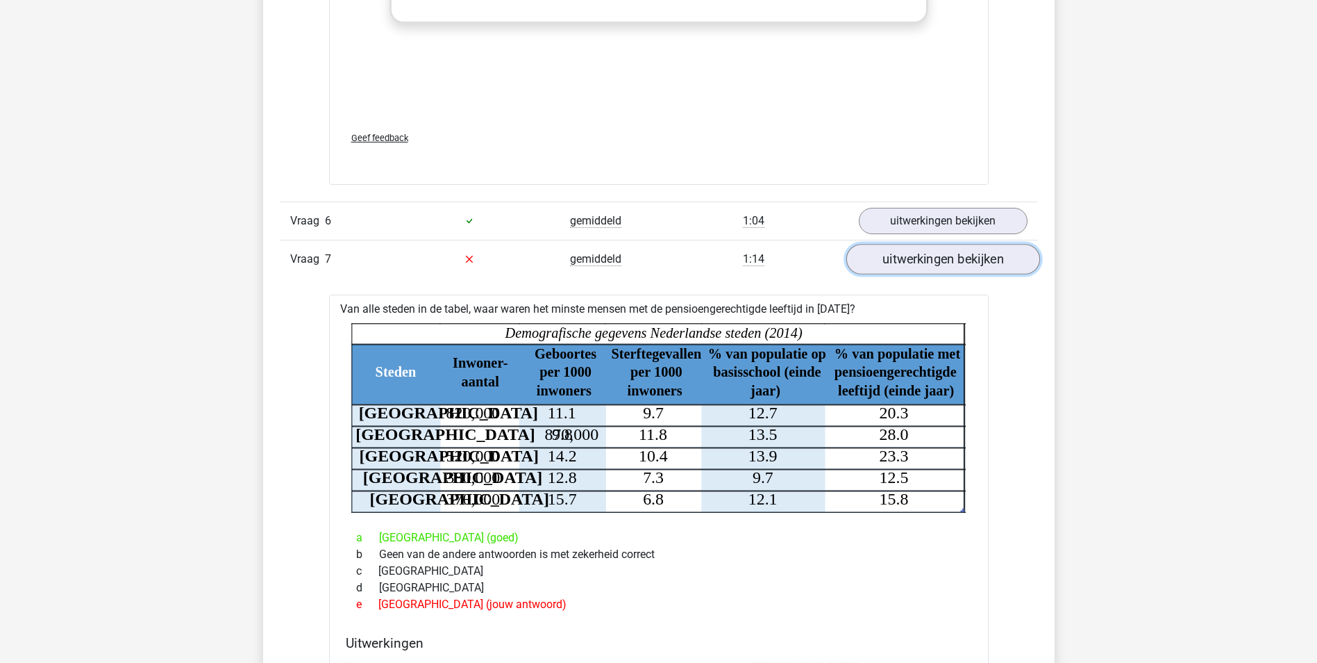
click at [949, 247] on link "uitwerkingen bekijken" at bounding box center [943, 259] width 194 height 31
